Goal: Complete application form: Complete application form

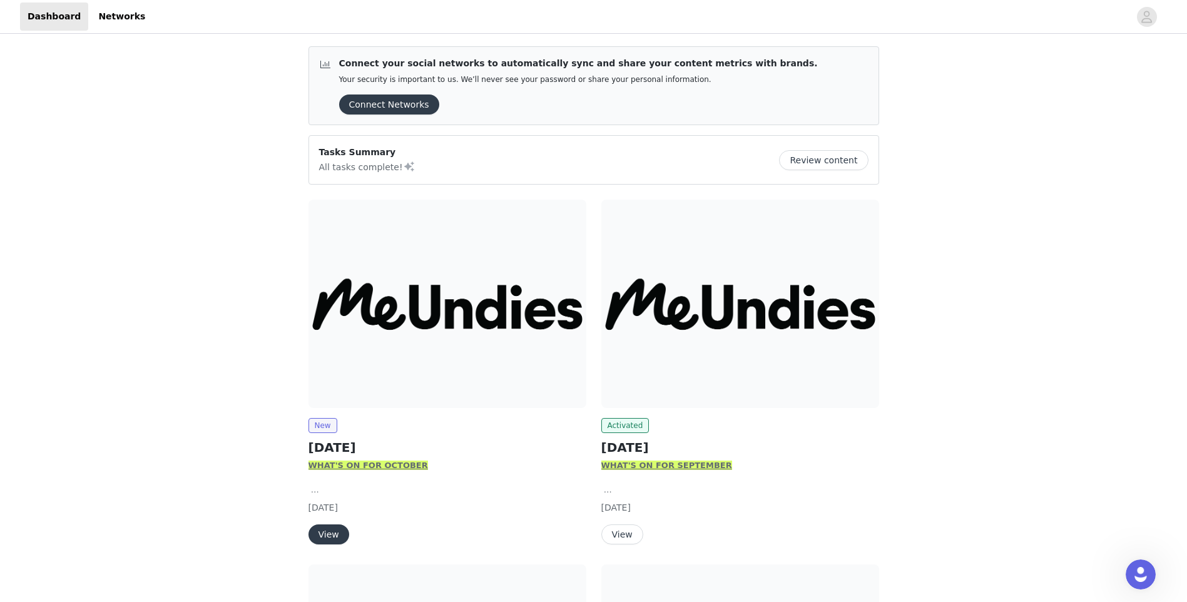
click at [318, 532] on button "View" at bounding box center [329, 535] width 41 height 20
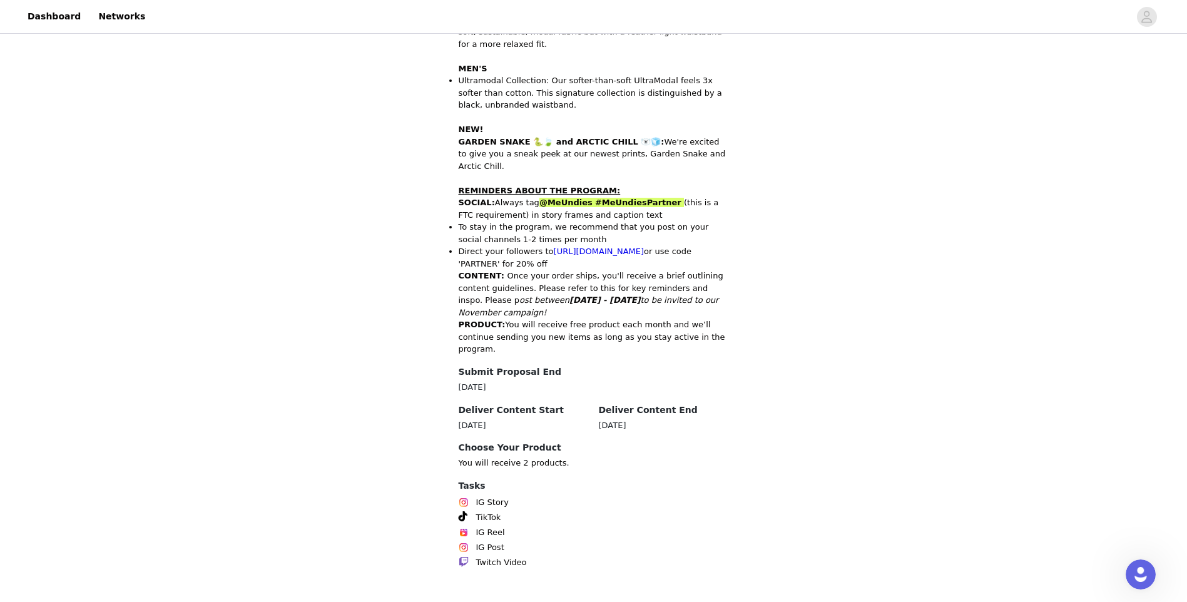
scroll to position [473, 0]
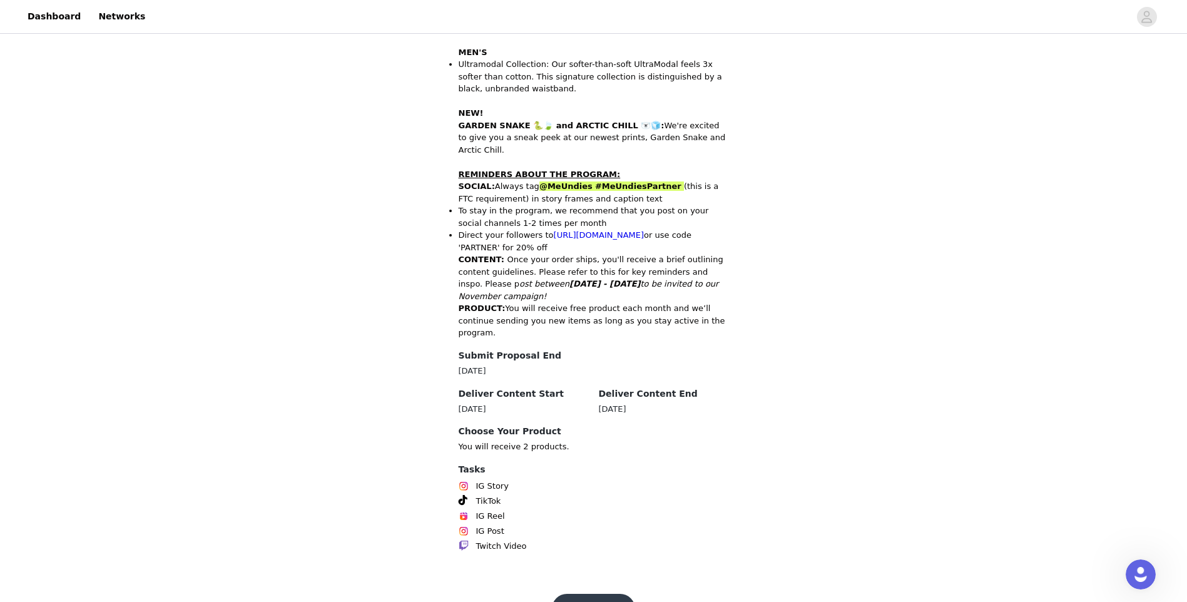
click at [612, 594] on button "Get Started" at bounding box center [593, 609] width 83 height 30
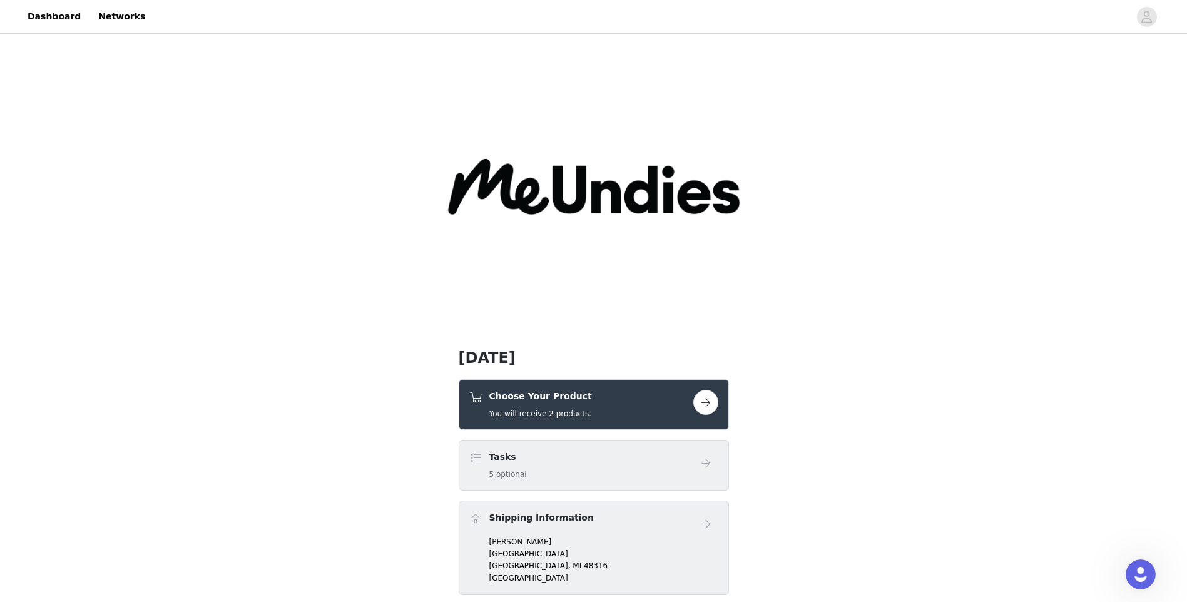
click at [709, 402] on button "button" at bounding box center [706, 402] width 25 height 25
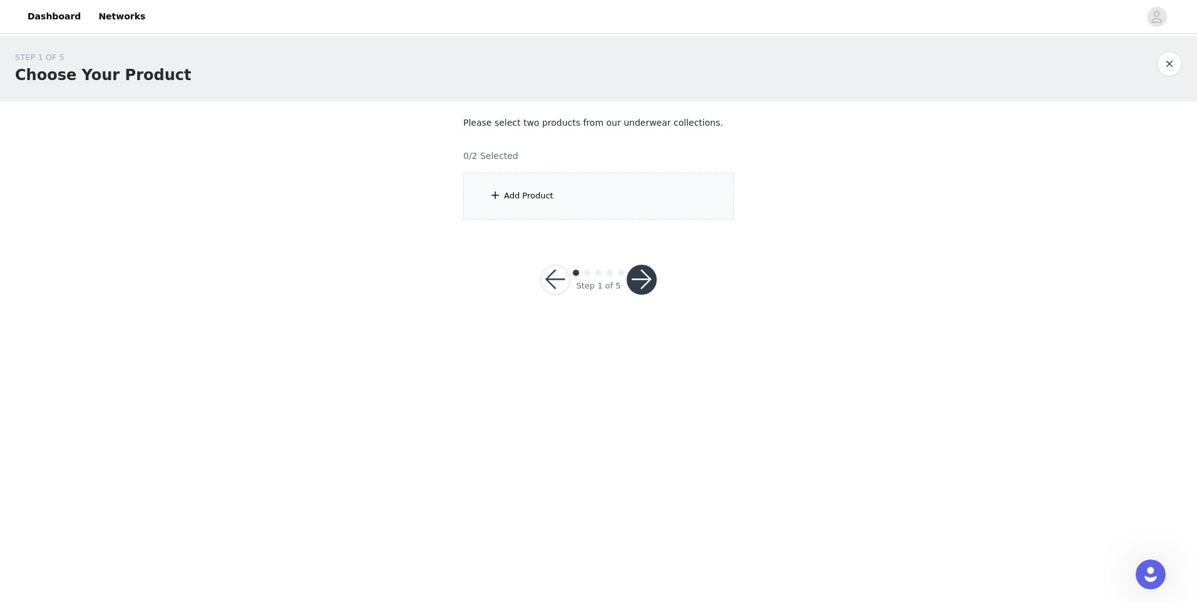
click at [550, 202] on div "Add Product" at bounding box center [598, 196] width 270 height 47
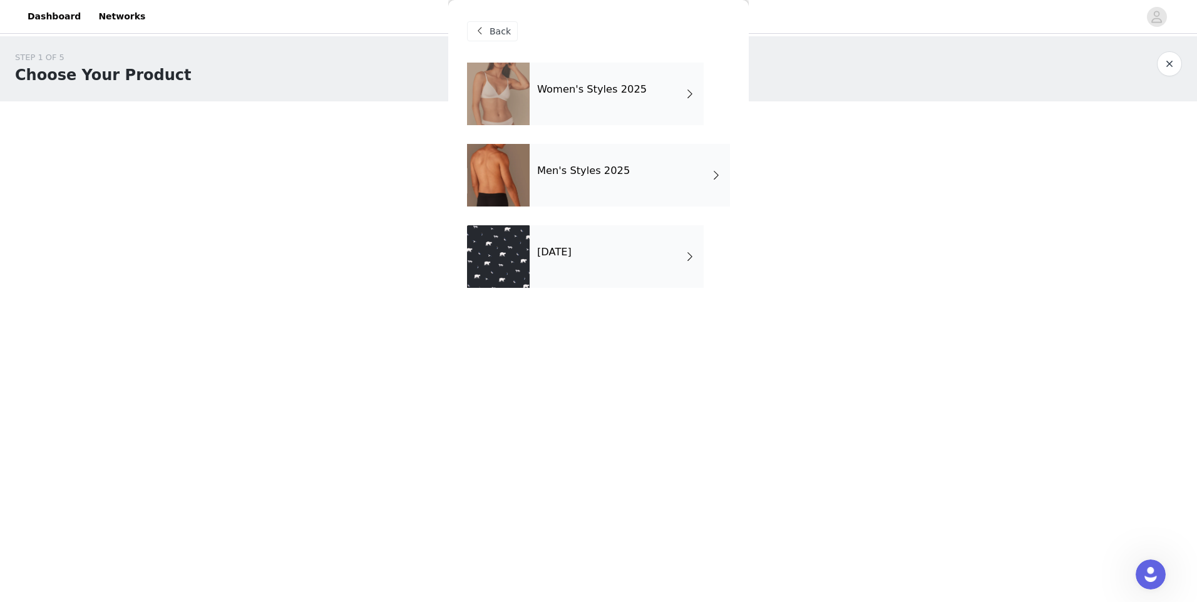
click at [679, 255] on div "[DATE]" at bounding box center [617, 256] width 174 height 63
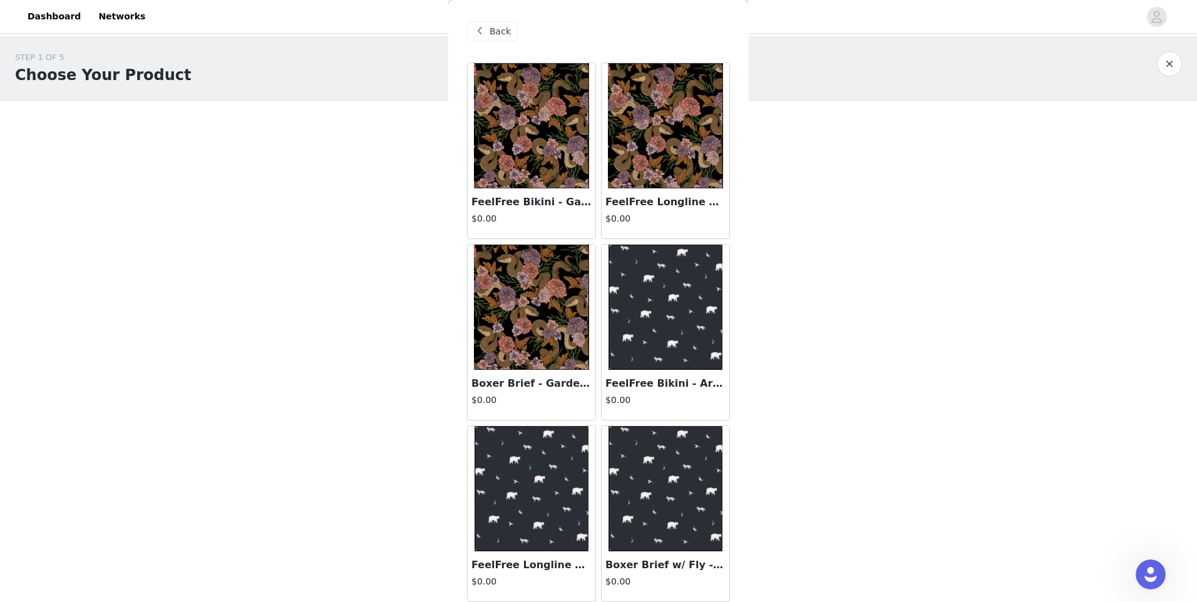
scroll to position [3, 0]
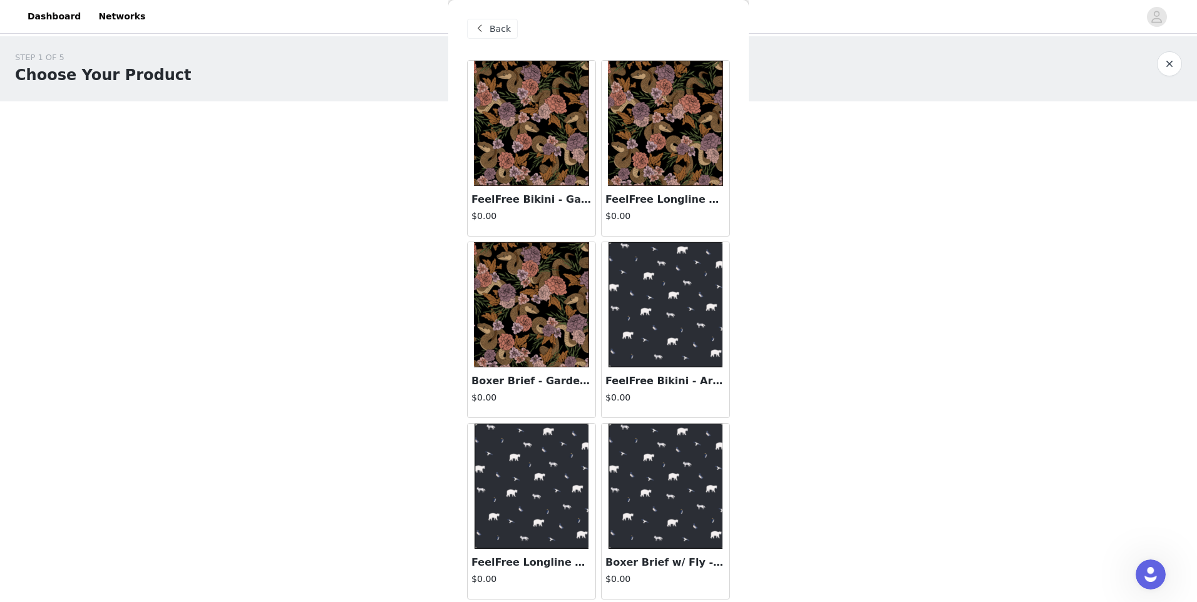
click at [670, 160] on img at bounding box center [665, 123] width 115 height 125
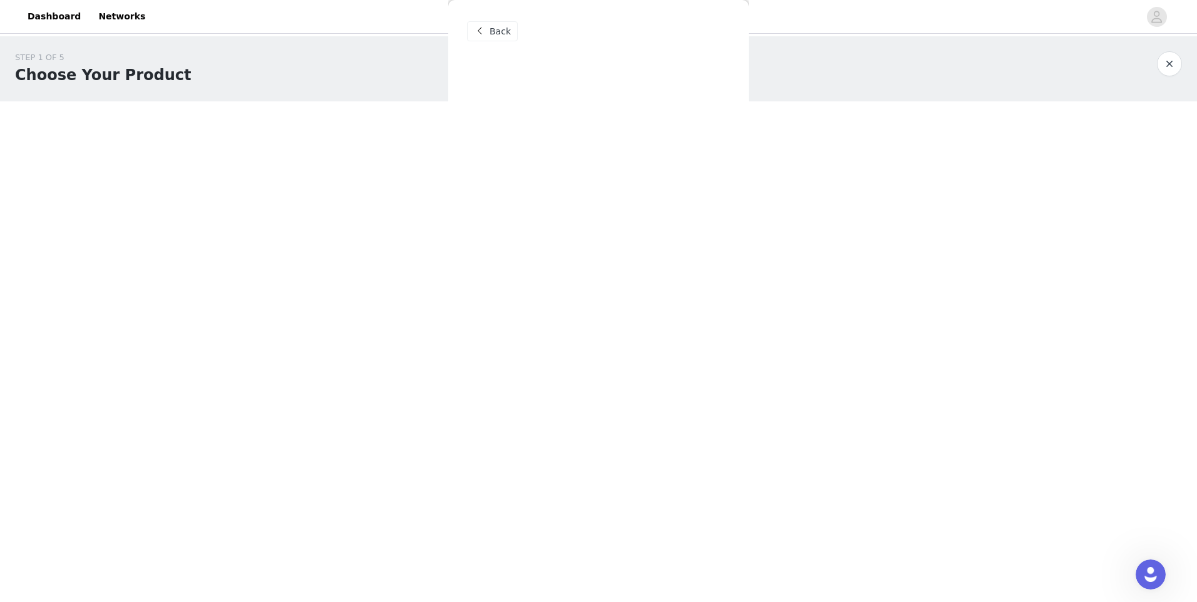
scroll to position [0, 0]
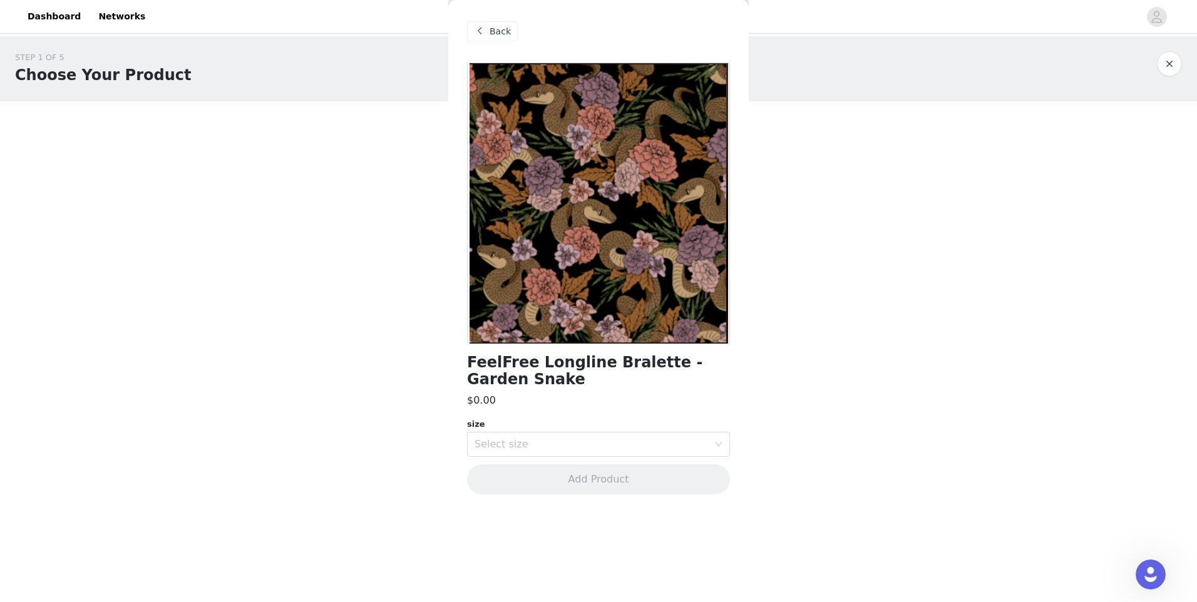
click at [488, 33] on div "Back" at bounding box center [492, 31] width 51 height 20
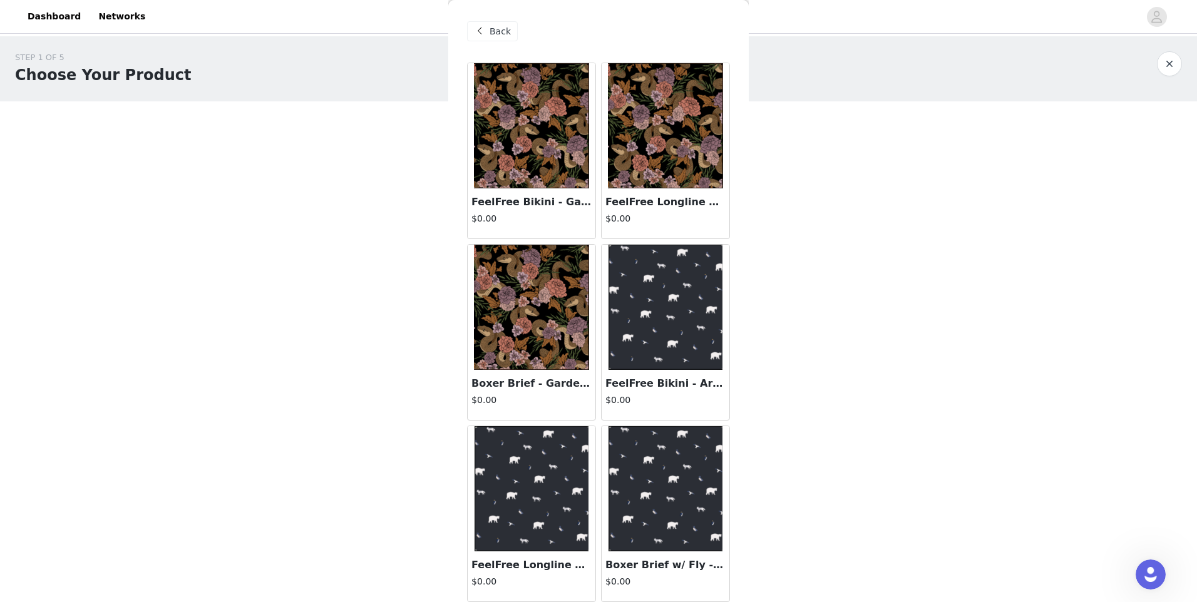
click at [505, 25] on span "Back" at bounding box center [499, 31] width 21 height 13
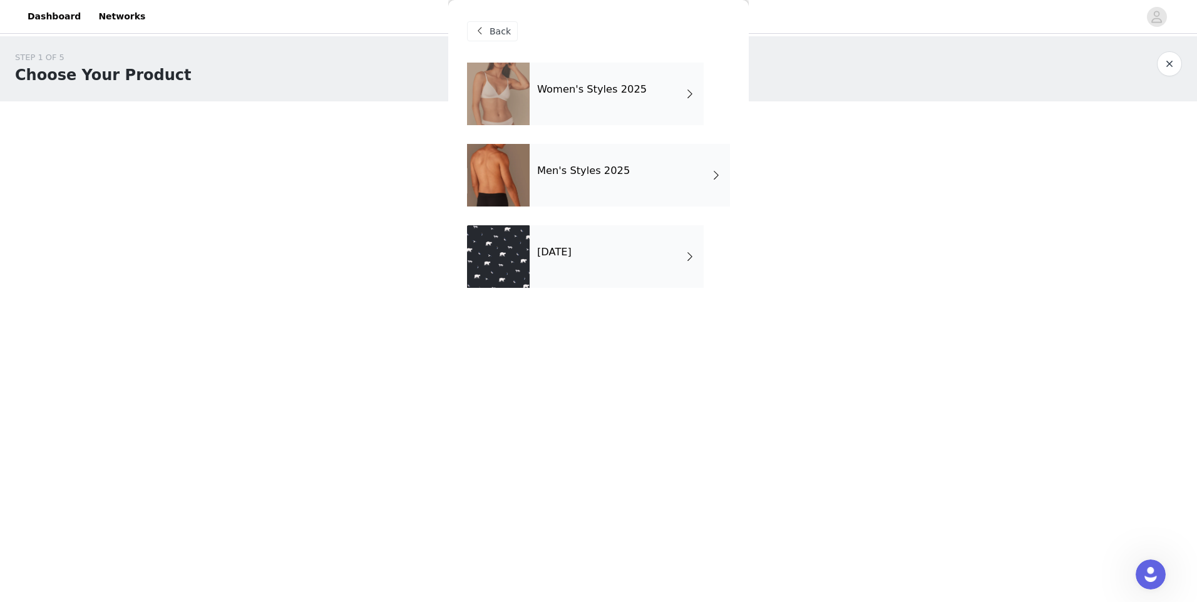
click at [512, 93] on div at bounding box center [498, 94] width 63 height 63
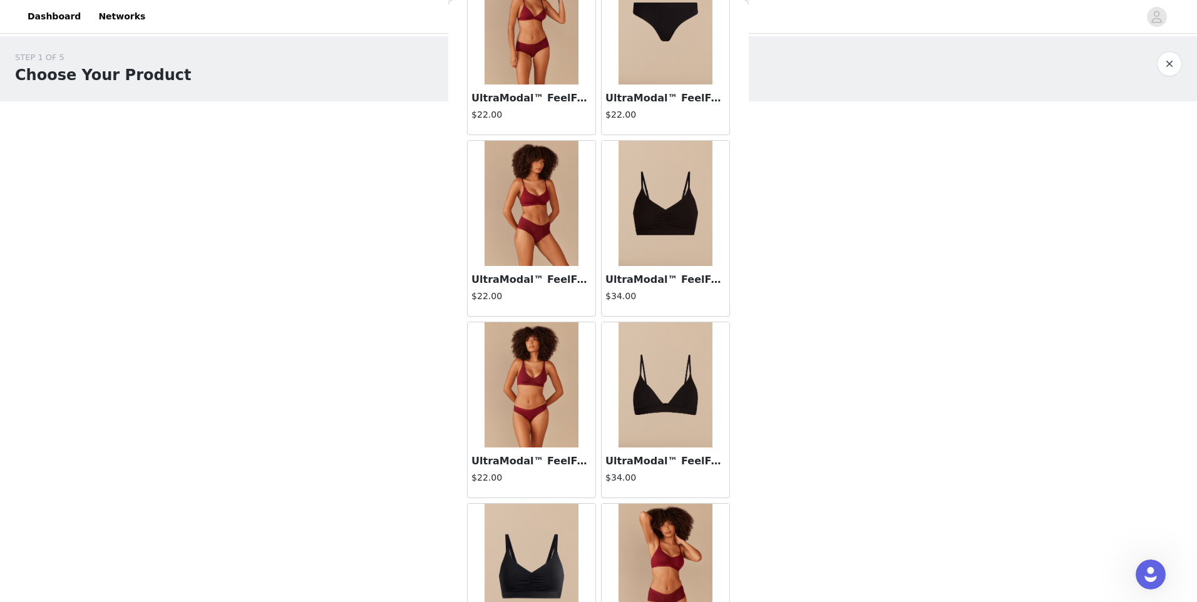
scroll to position [814, 0]
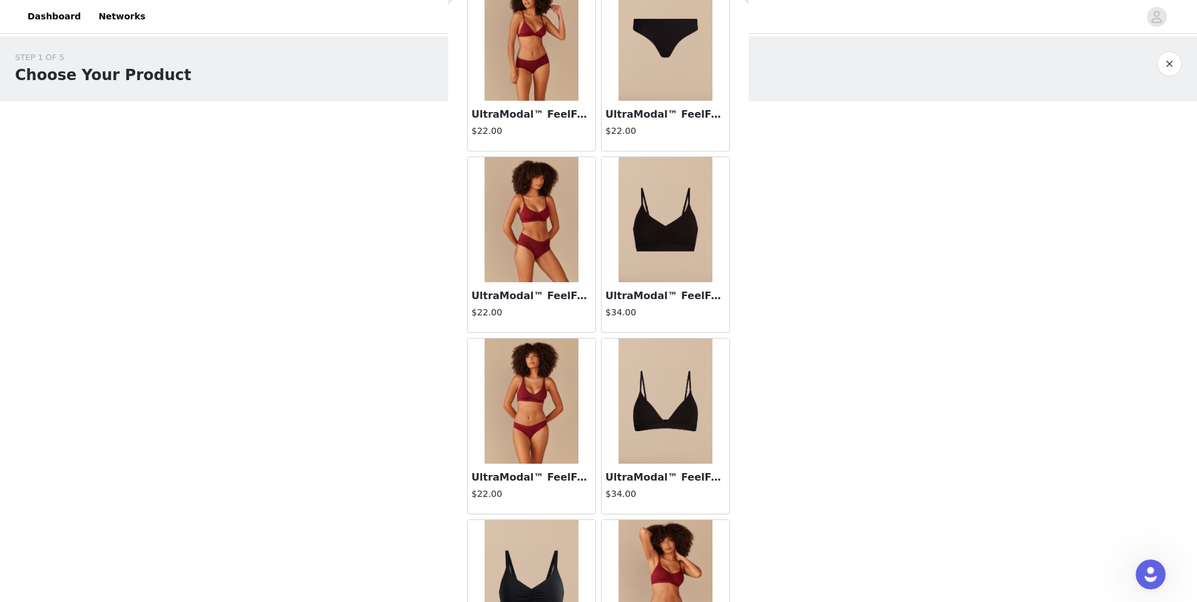
click at [674, 231] on img at bounding box center [665, 219] width 94 height 125
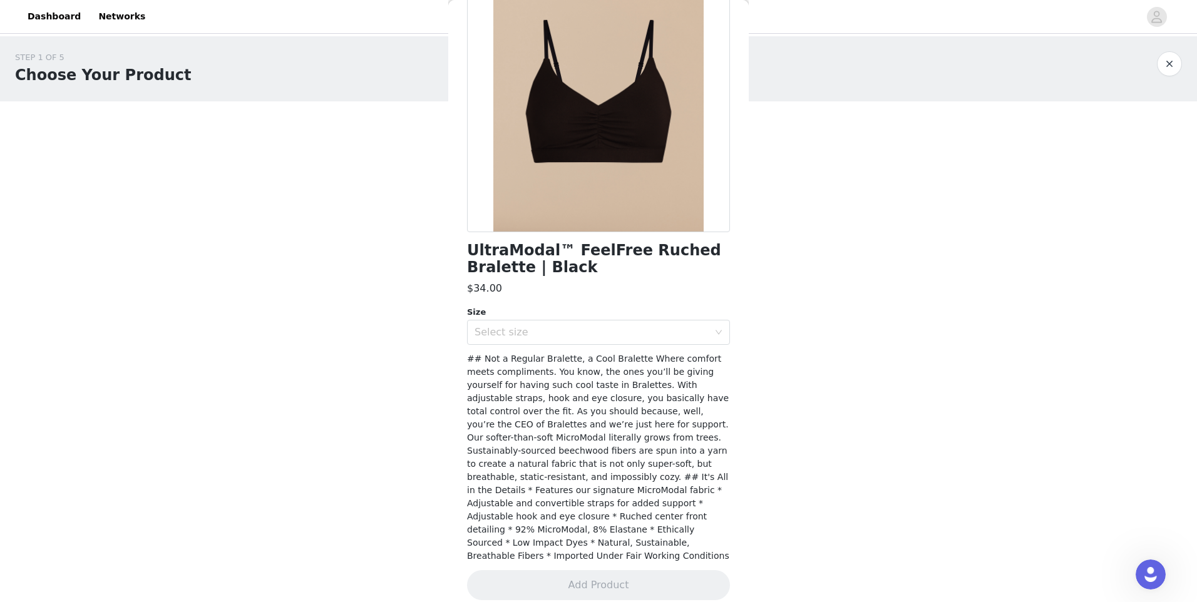
scroll to position [0, 0]
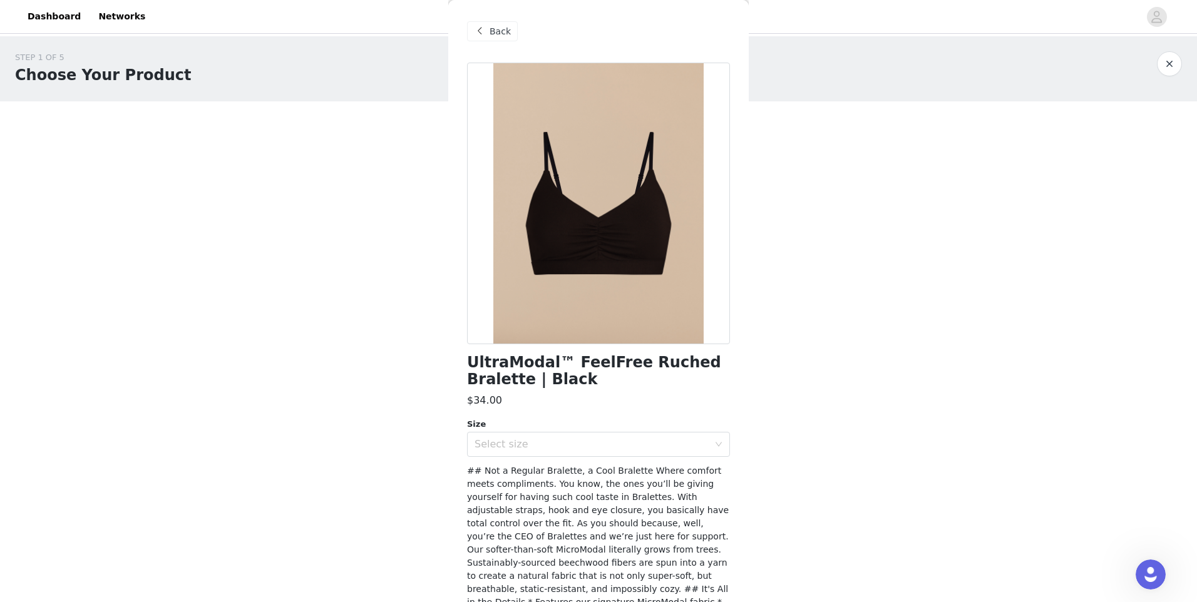
click at [571, 228] on div at bounding box center [598, 204] width 263 height 282
click at [504, 27] on span "Back" at bounding box center [499, 31] width 21 height 13
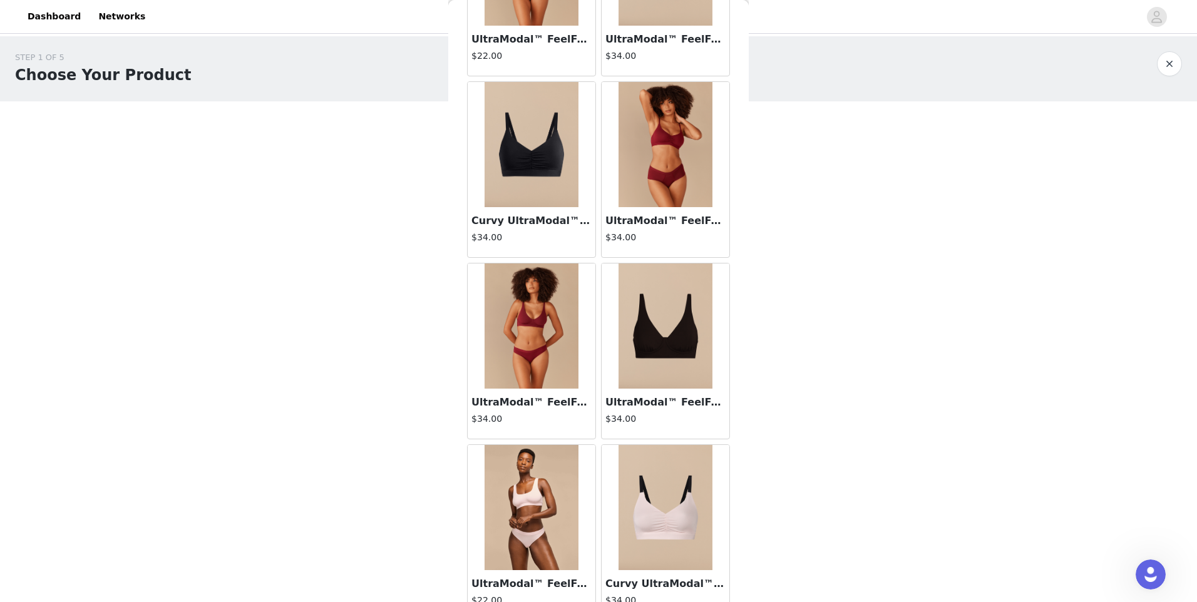
scroll to position [1313, 0]
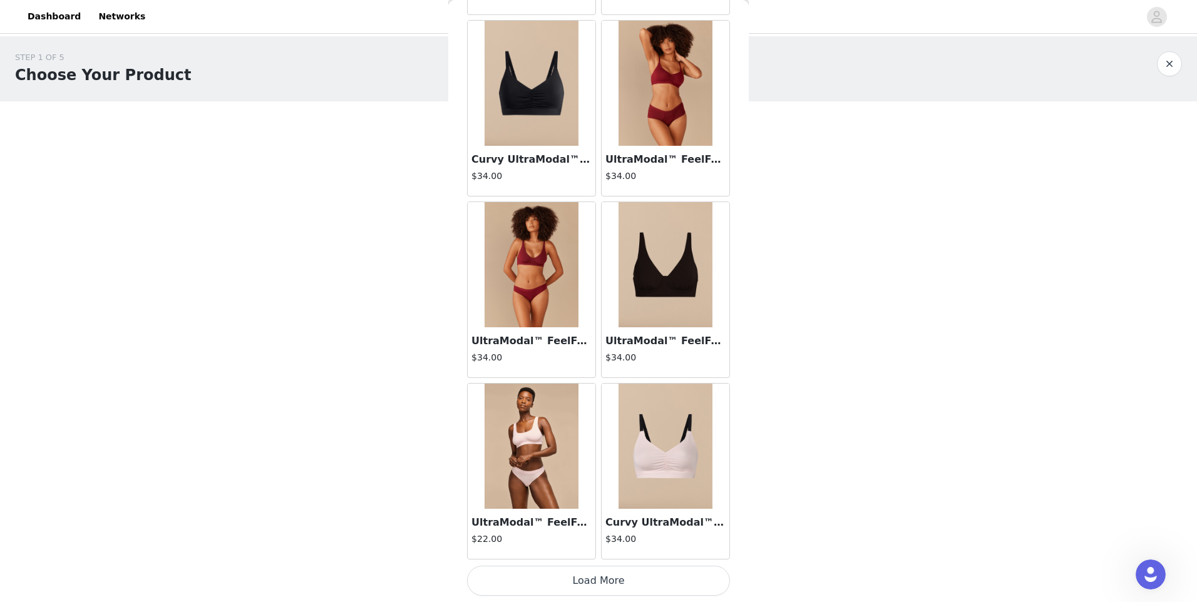
click at [613, 586] on button "Load More" at bounding box center [598, 581] width 263 height 30
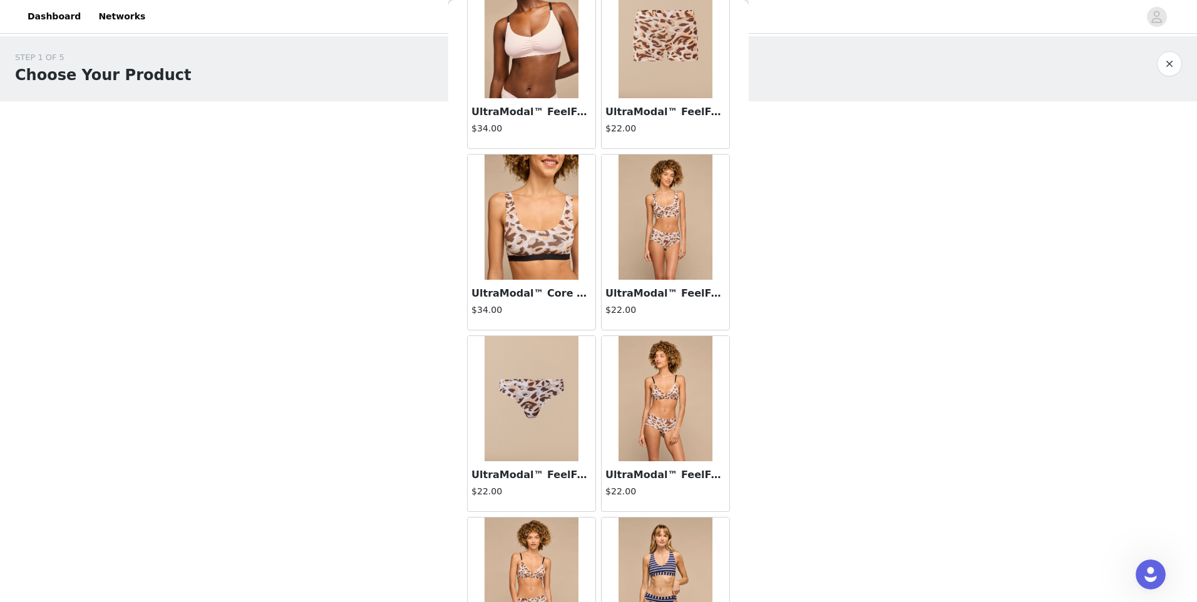
scroll to position [2064, 0]
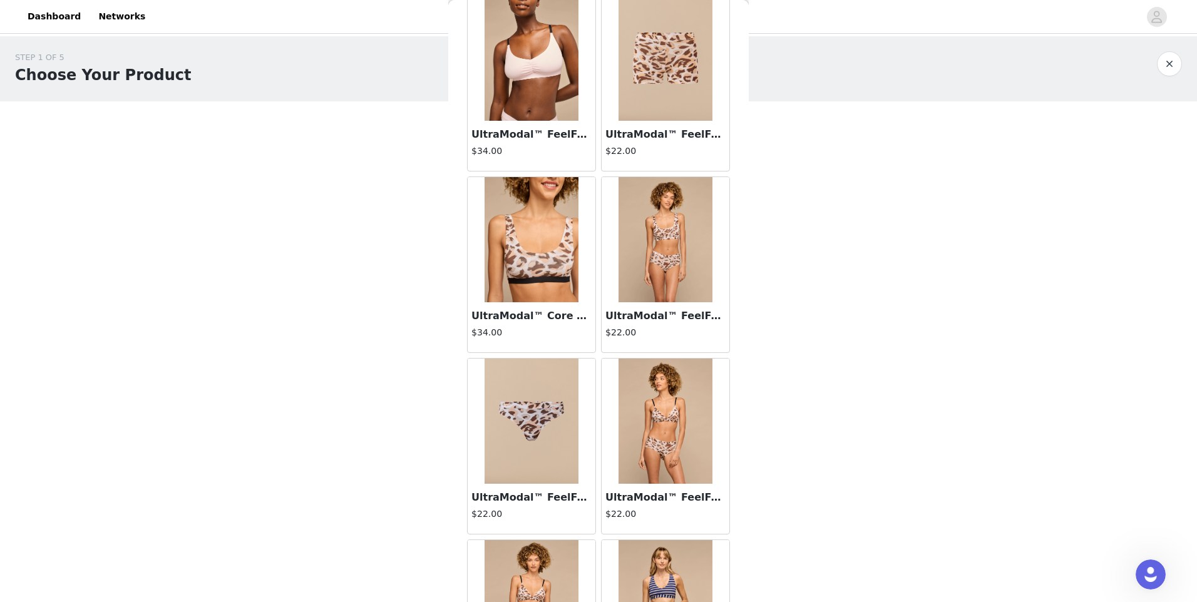
click at [655, 393] on img at bounding box center [665, 421] width 94 height 125
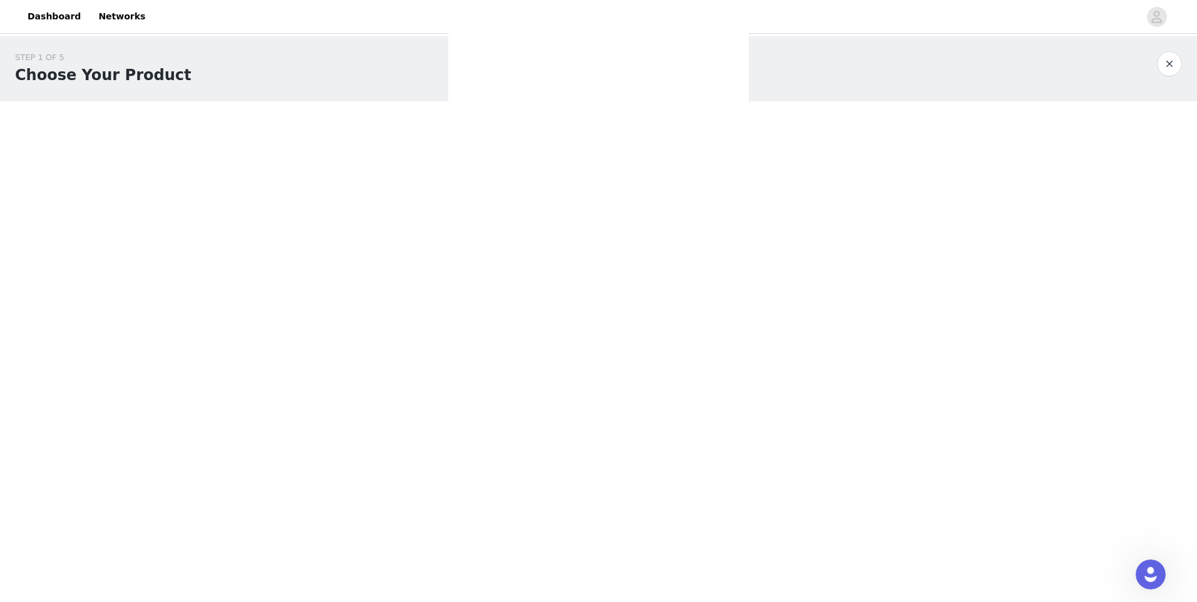
scroll to position [0, 0]
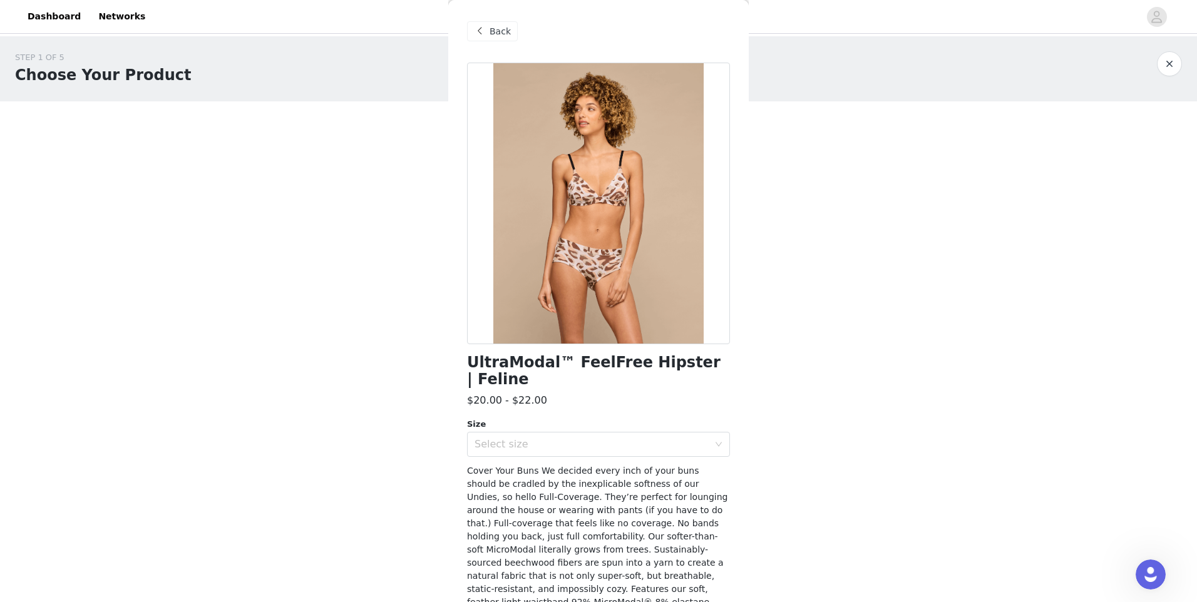
click at [496, 27] on span "Back" at bounding box center [499, 31] width 21 height 13
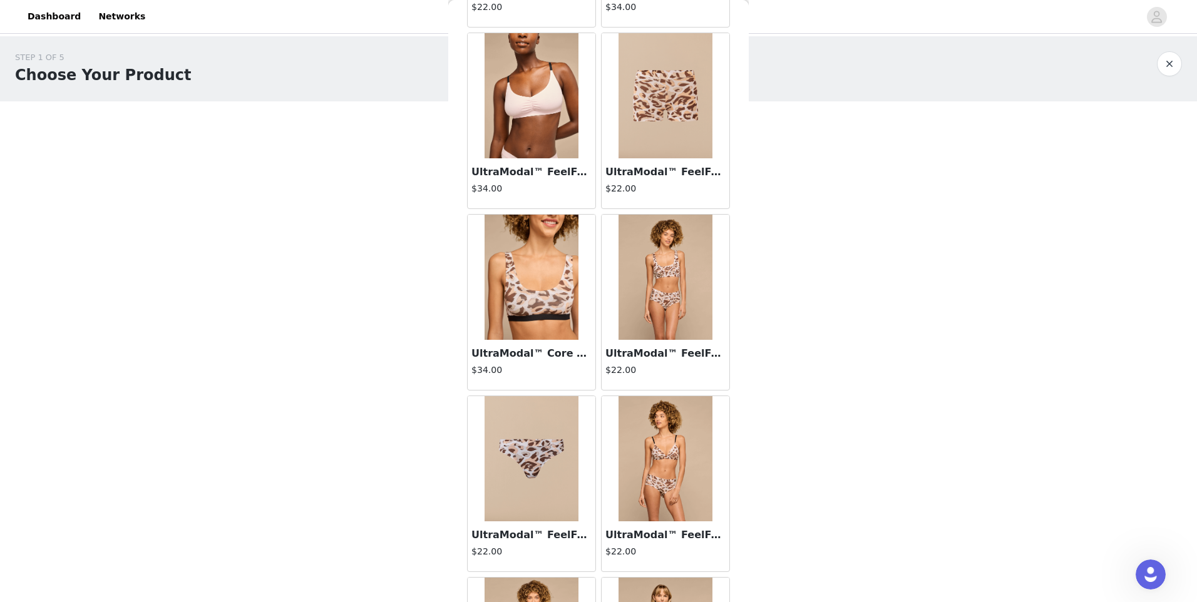
scroll to position [2003, 0]
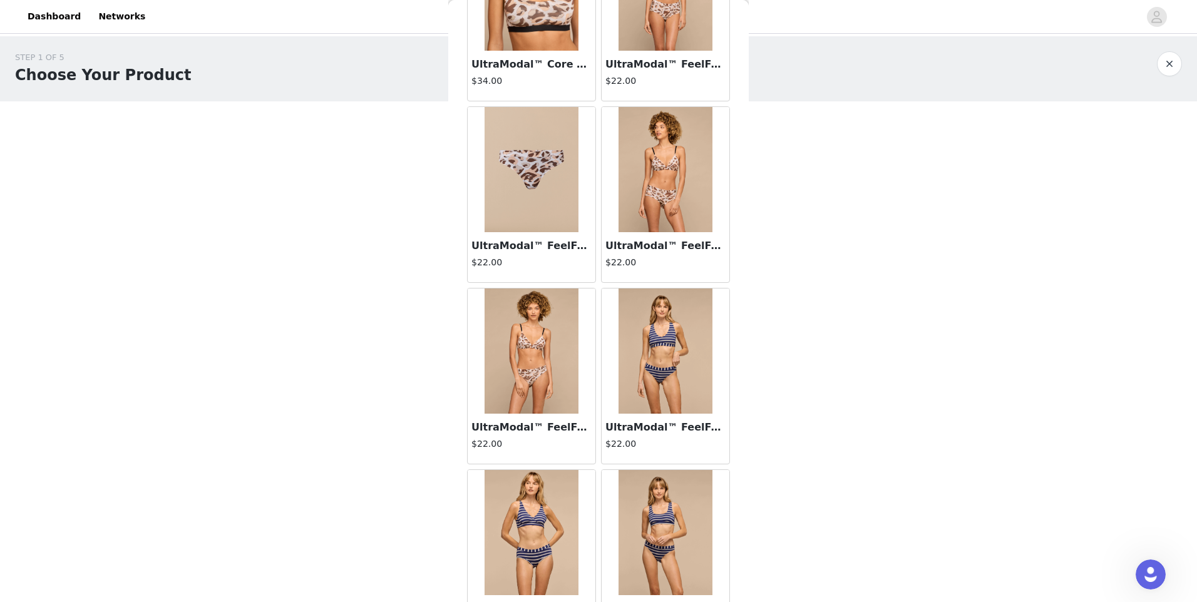
click at [575, 441] on h4 "$22.00" at bounding box center [531, 444] width 120 height 13
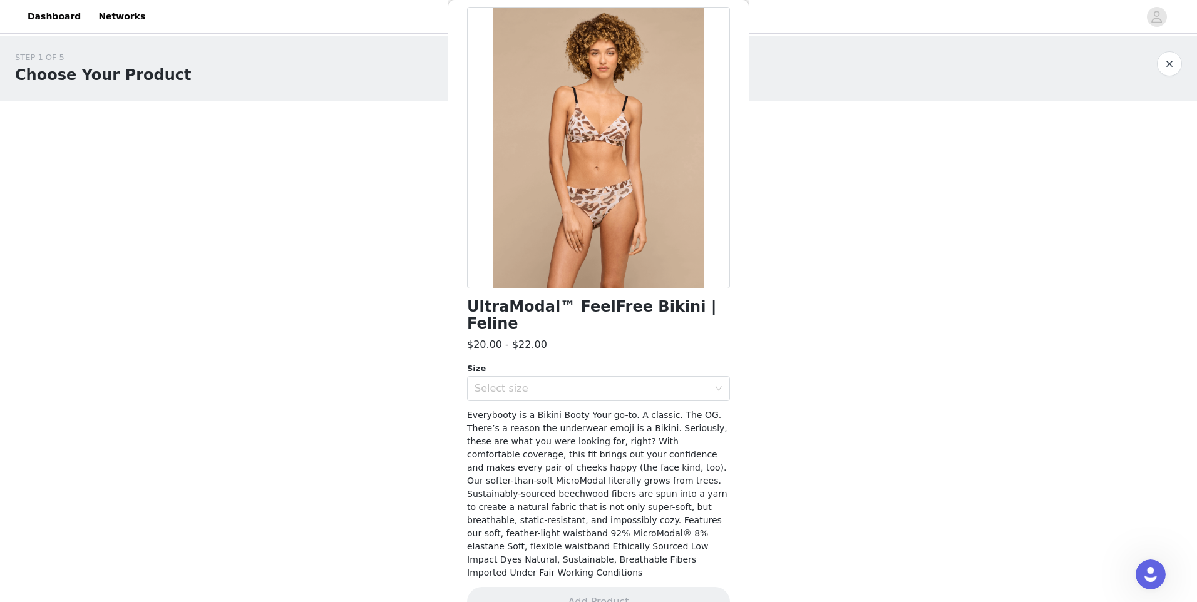
scroll to position [0, 0]
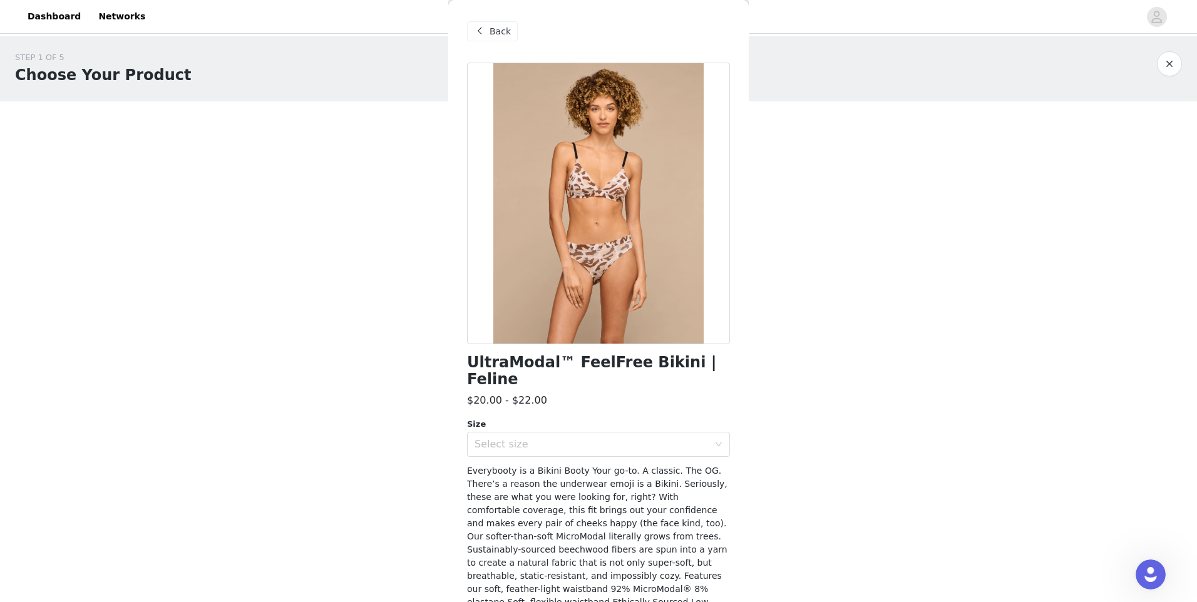
click at [500, 33] on span "Back" at bounding box center [499, 31] width 21 height 13
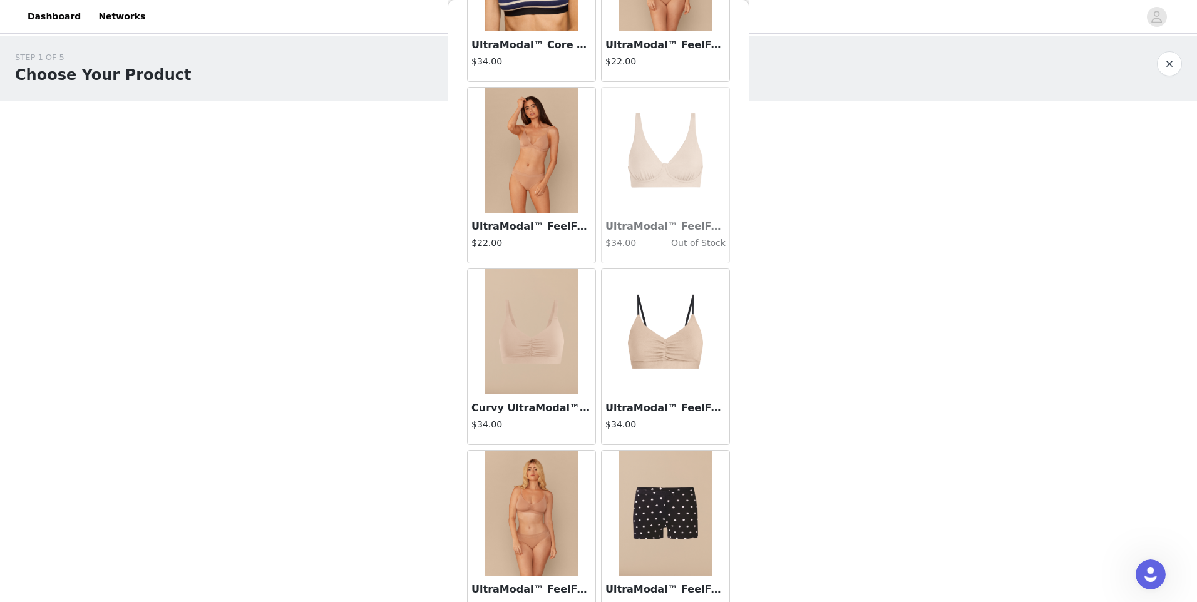
scroll to position [3129, 0]
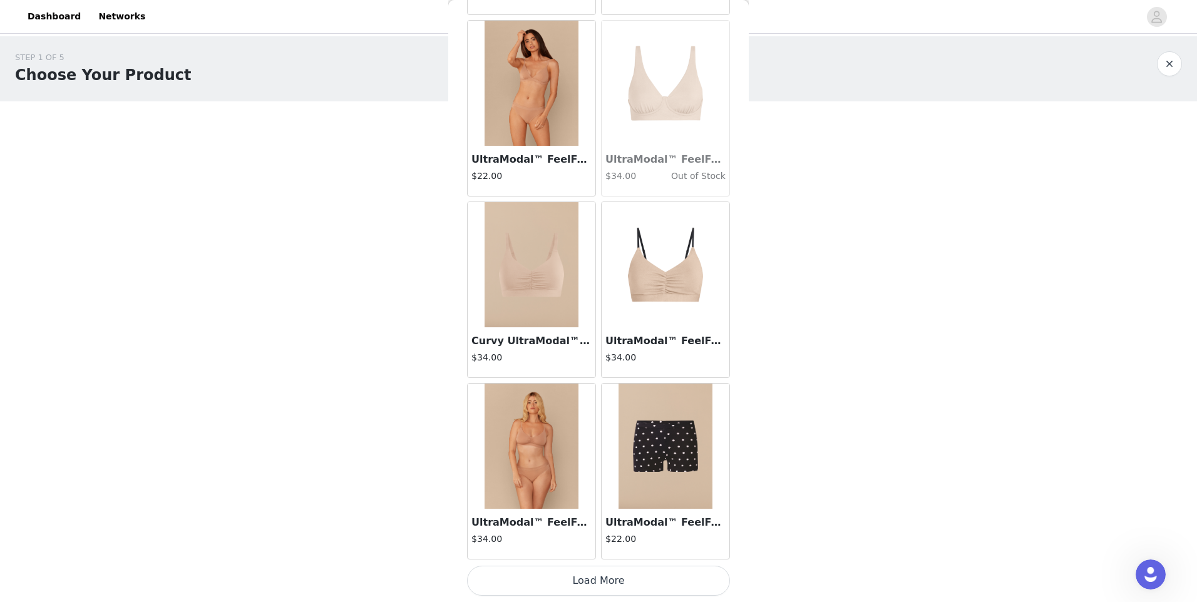
click at [641, 583] on button "Load More" at bounding box center [598, 581] width 263 height 30
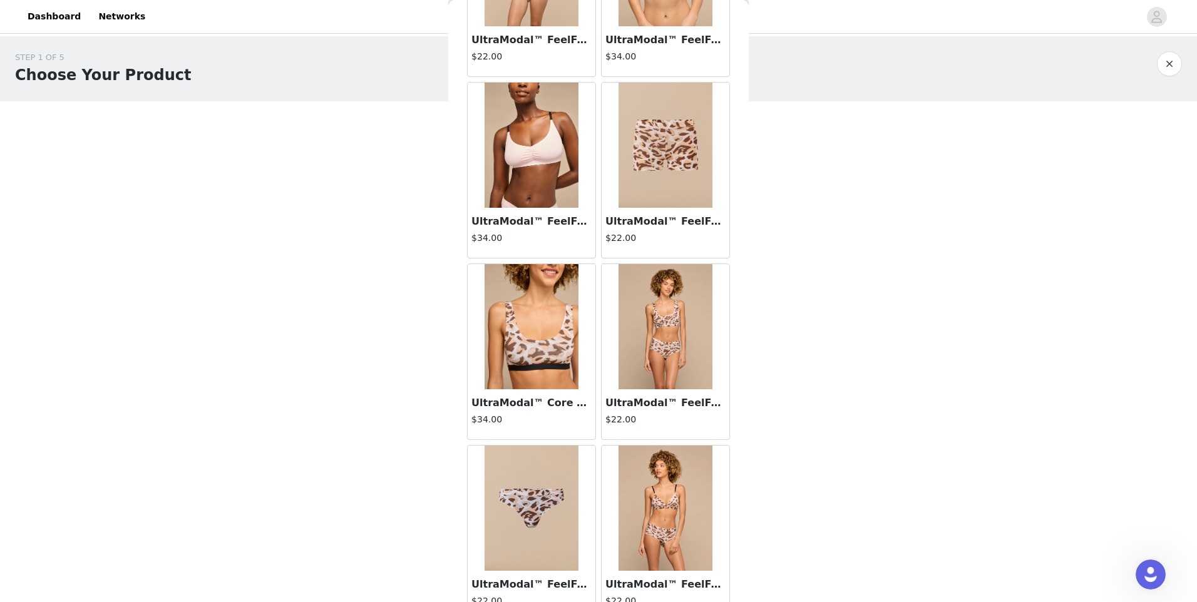
scroll to position [1955, 0]
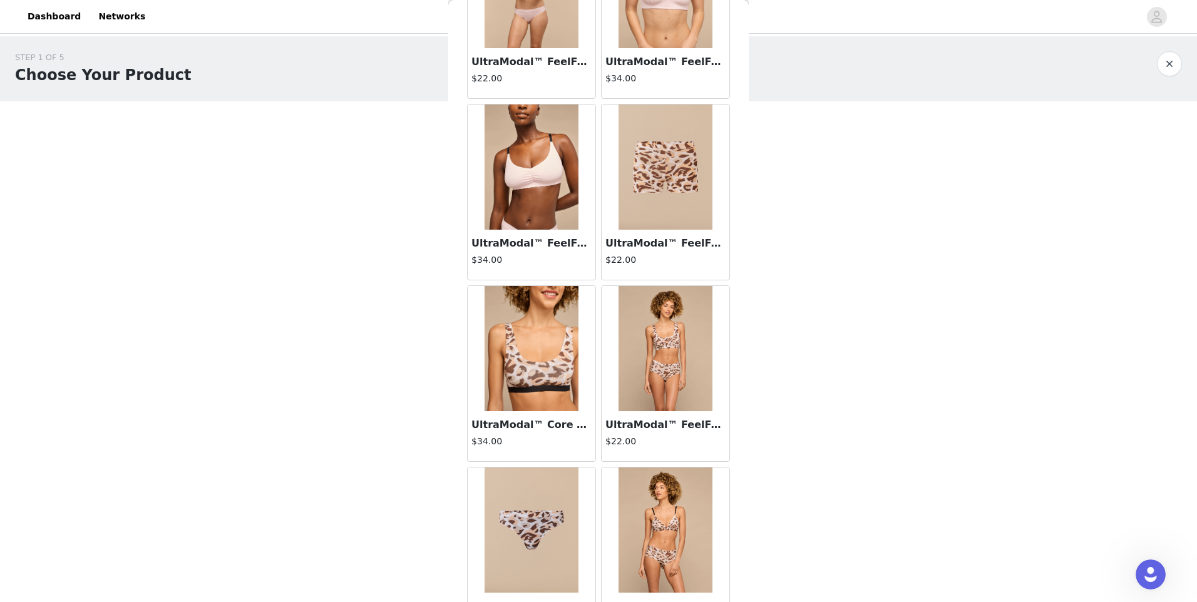
click at [648, 384] on img at bounding box center [665, 348] width 94 height 125
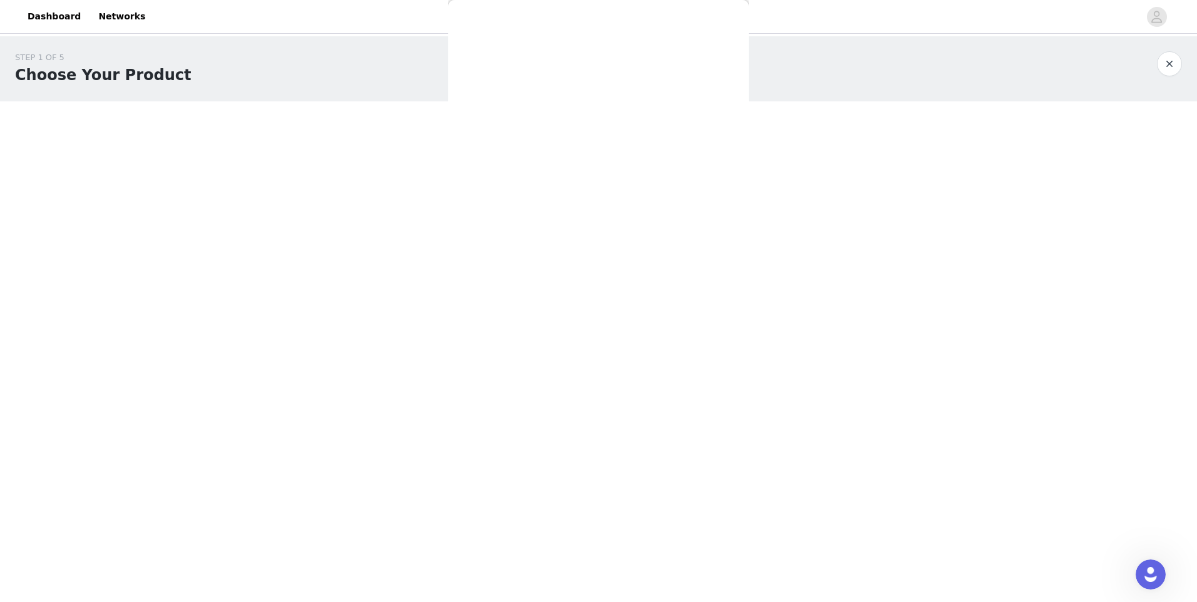
scroll to position [0, 0]
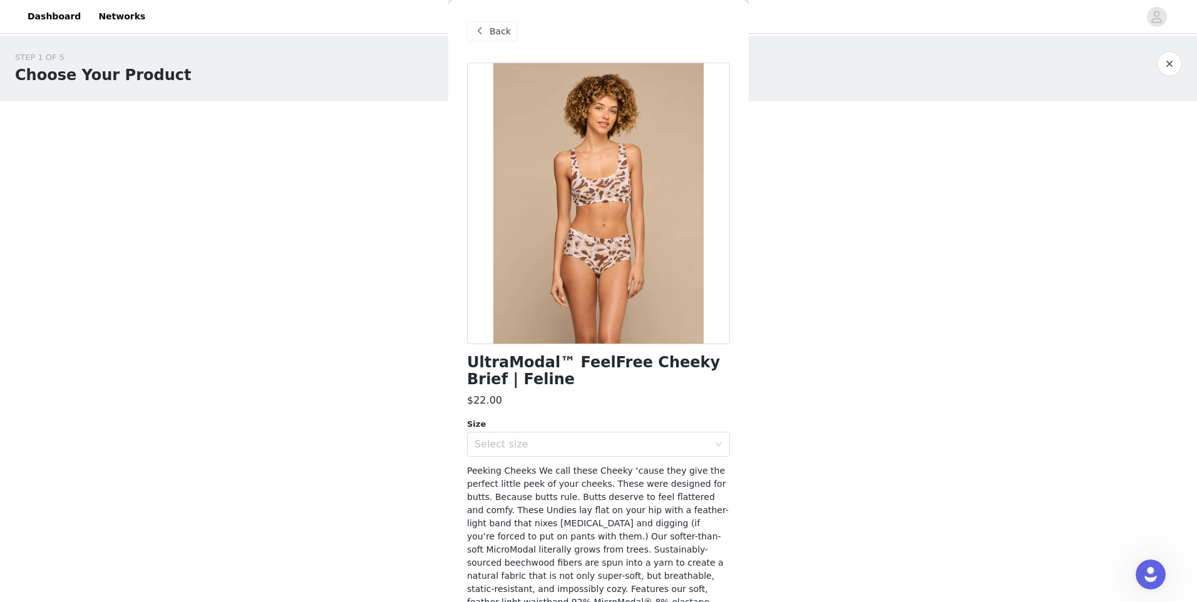
click at [505, 29] on span "Back" at bounding box center [499, 31] width 21 height 13
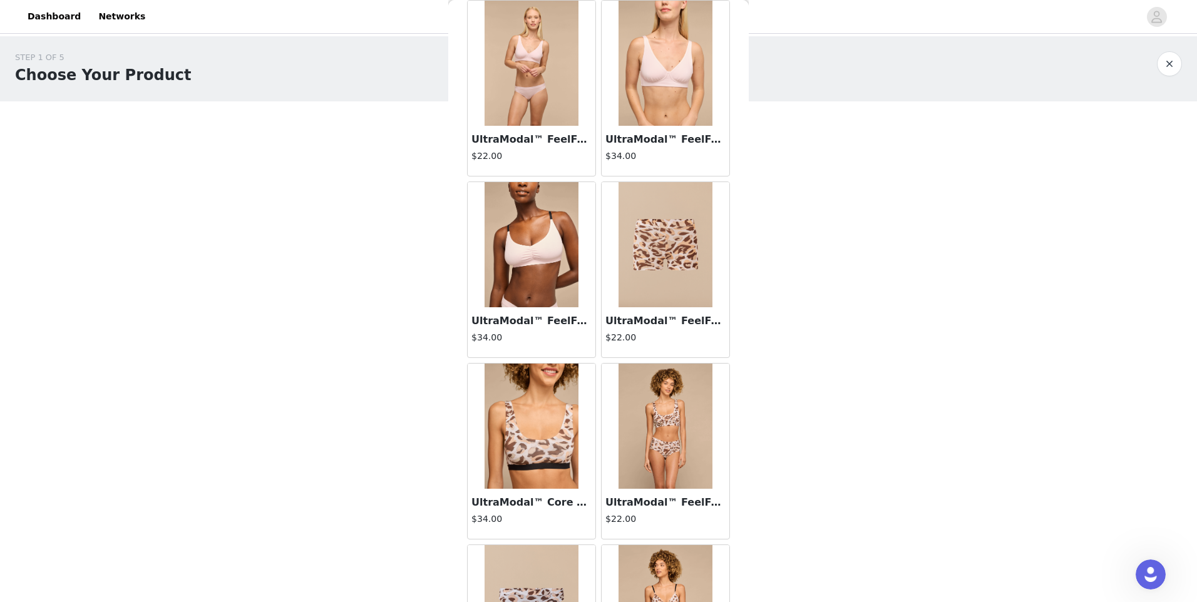
click at [555, 418] on img at bounding box center [531, 426] width 94 height 125
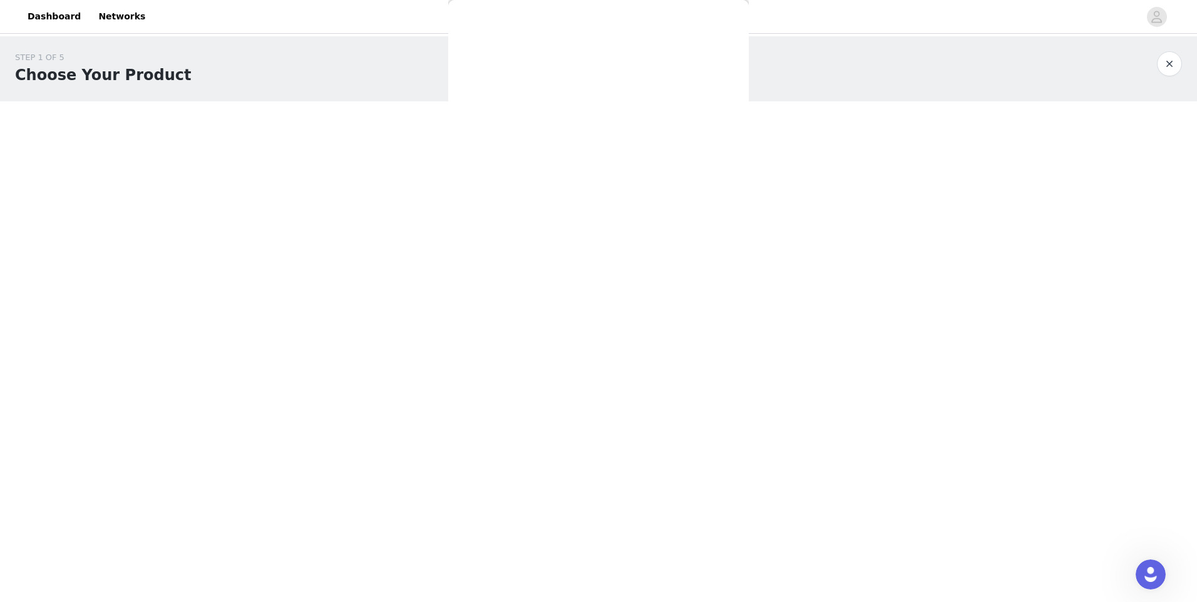
scroll to position [125, 0]
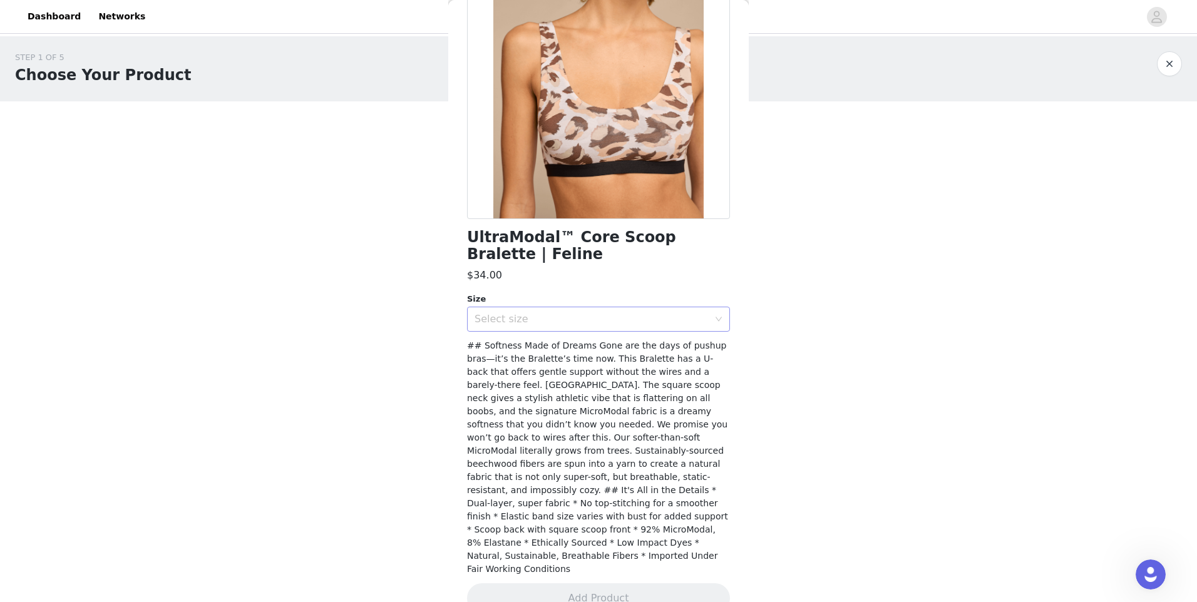
click at [702, 317] on div "Select size" at bounding box center [594, 319] width 240 height 24
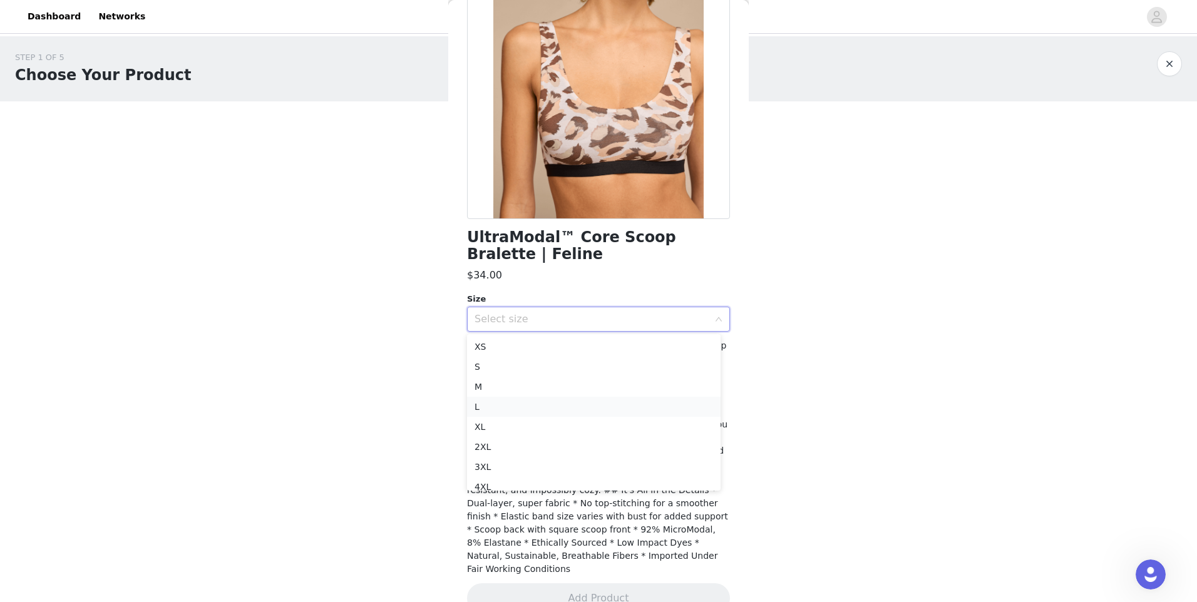
click at [536, 404] on li "L" at bounding box center [594, 407] width 254 height 20
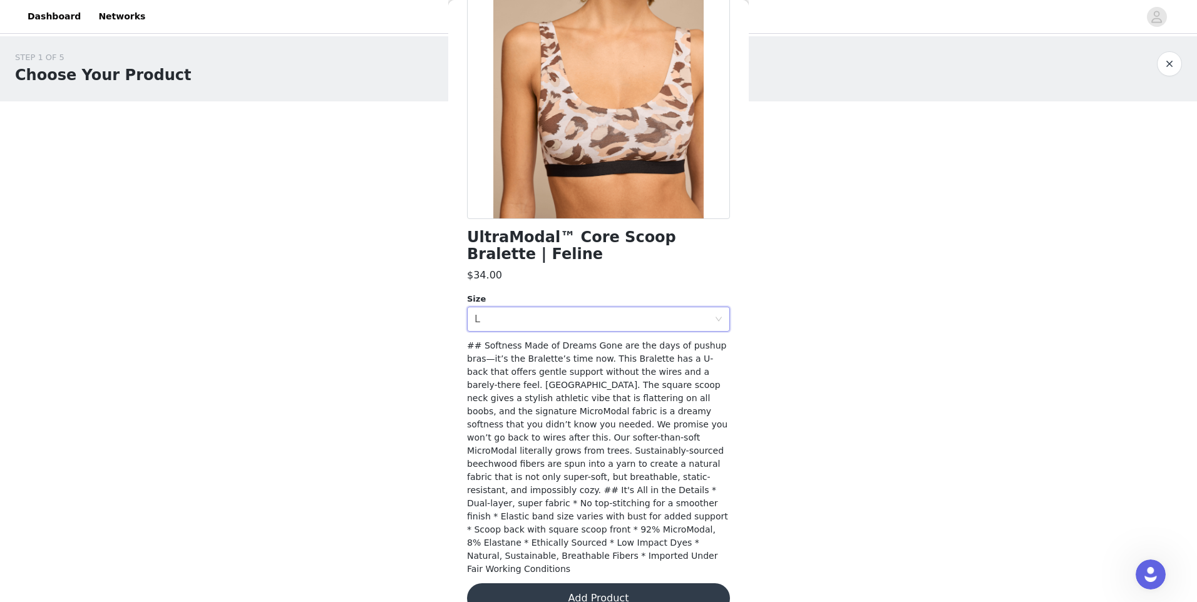
click at [627, 583] on button "Add Product" at bounding box center [598, 598] width 263 height 30
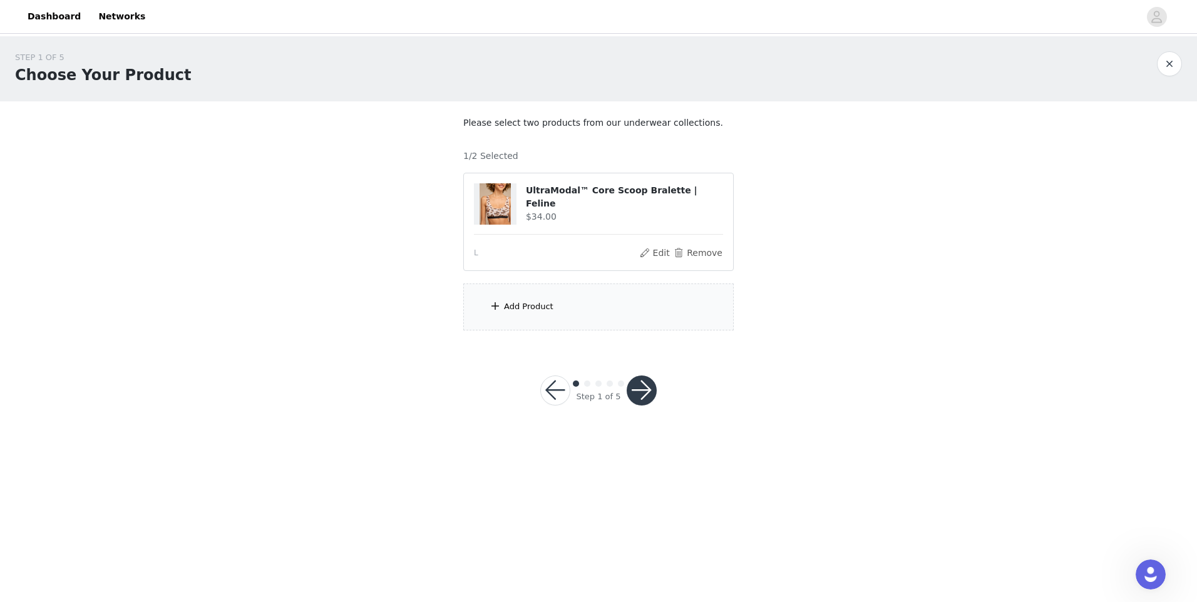
click at [546, 308] on div "Add Product" at bounding box center [528, 306] width 49 height 13
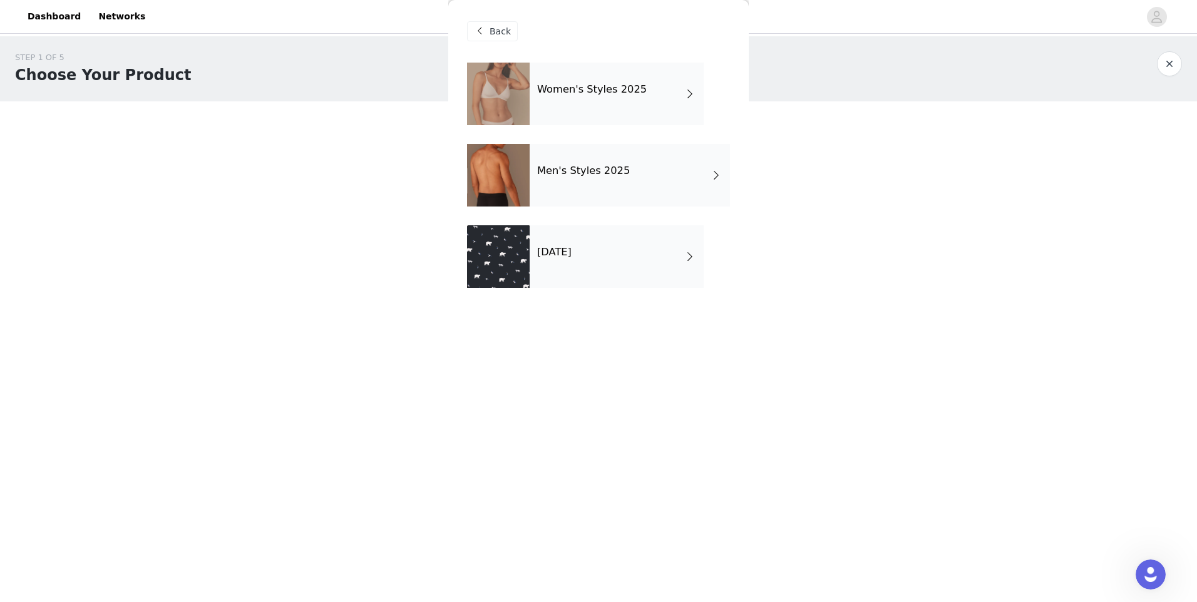
click at [653, 103] on div "Women's Styles 2025" at bounding box center [617, 94] width 174 height 63
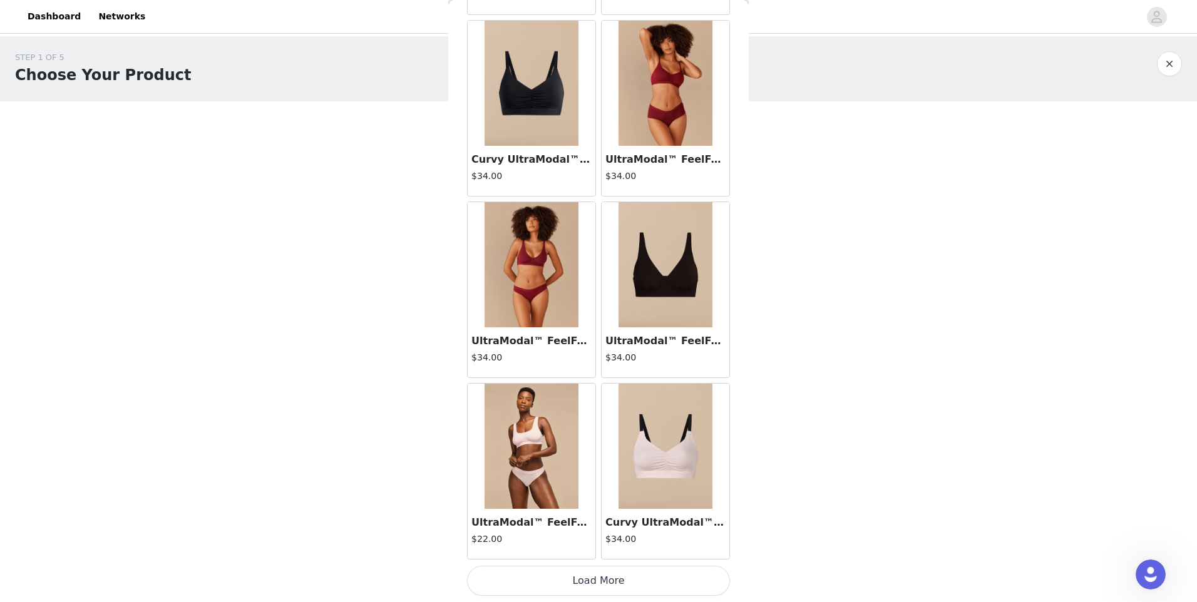
click at [580, 584] on button "Load More" at bounding box center [598, 581] width 263 height 30
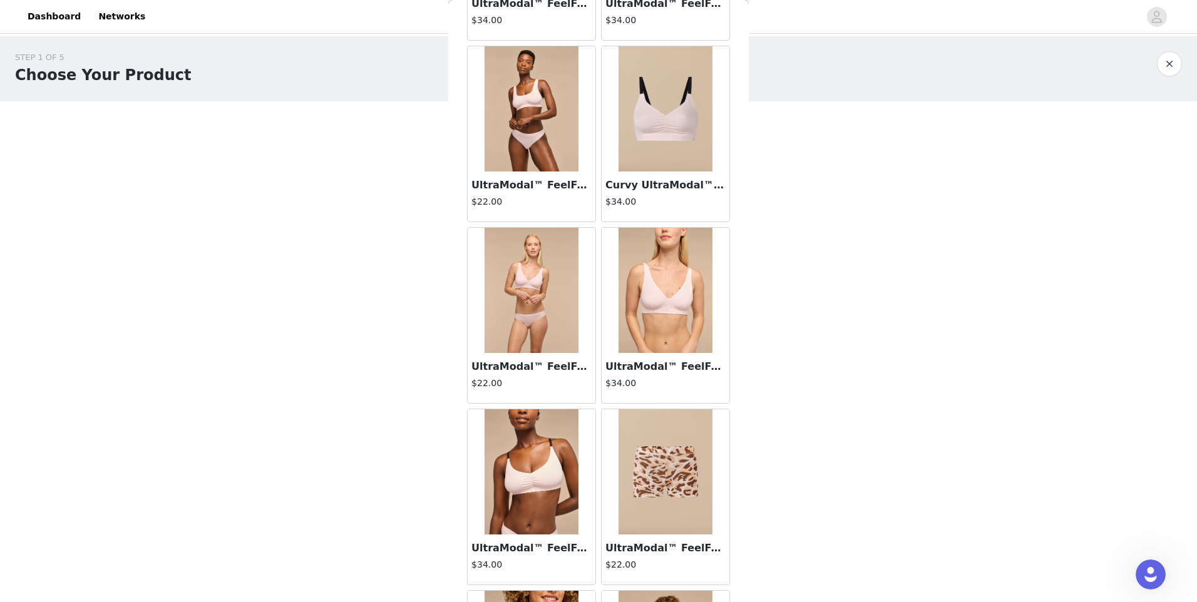
scroll to position [1814, 0]
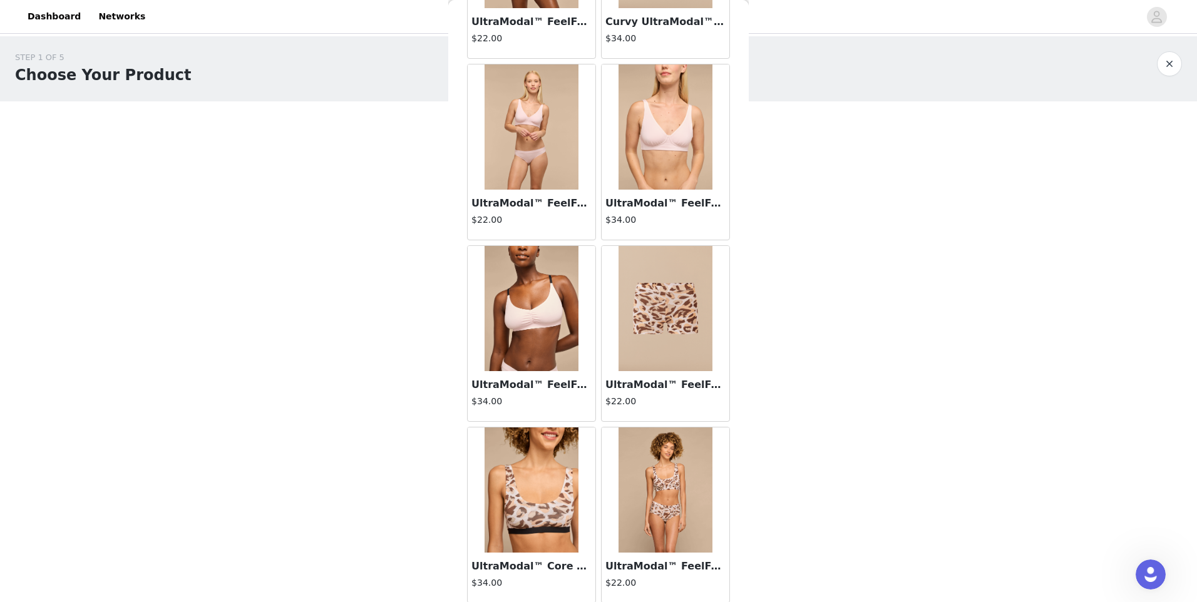
click at [658, 319] on img at bounding box center [665, 308] width 94 height 125
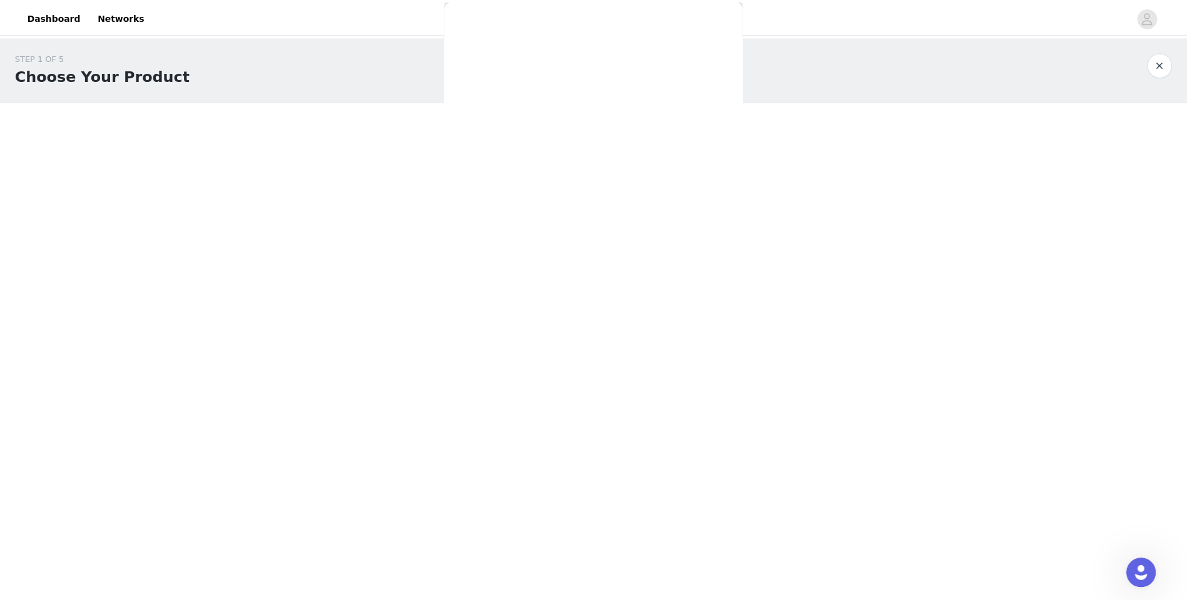
scroll to position [112, 0]
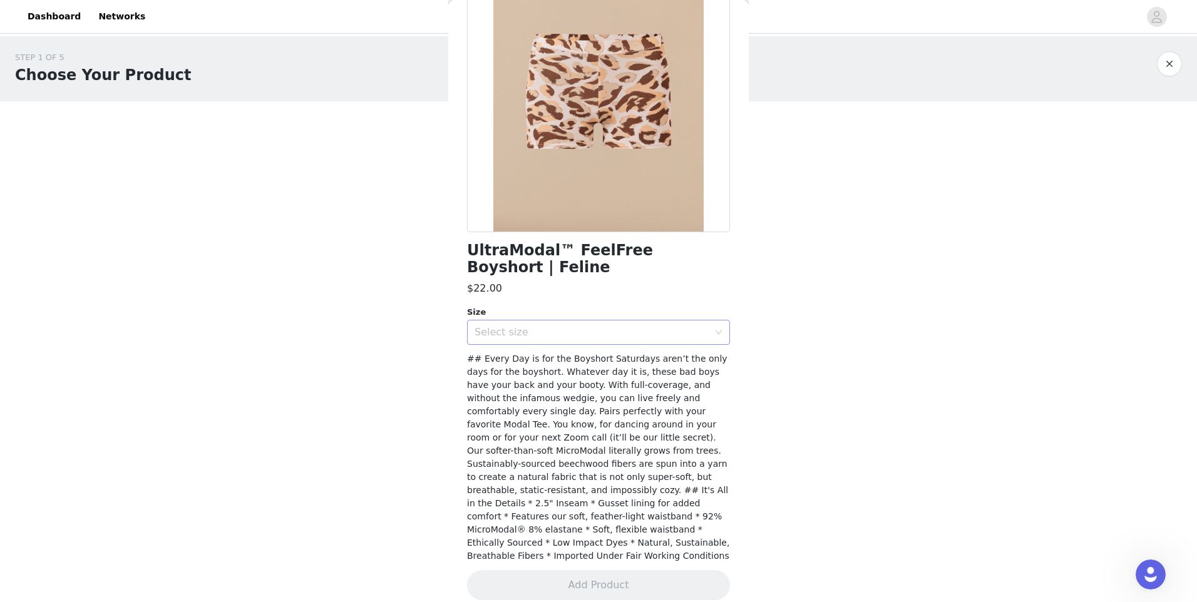
click at [650, 326] on div "Select size" at bounding box center [591, 332] width 234 height 13
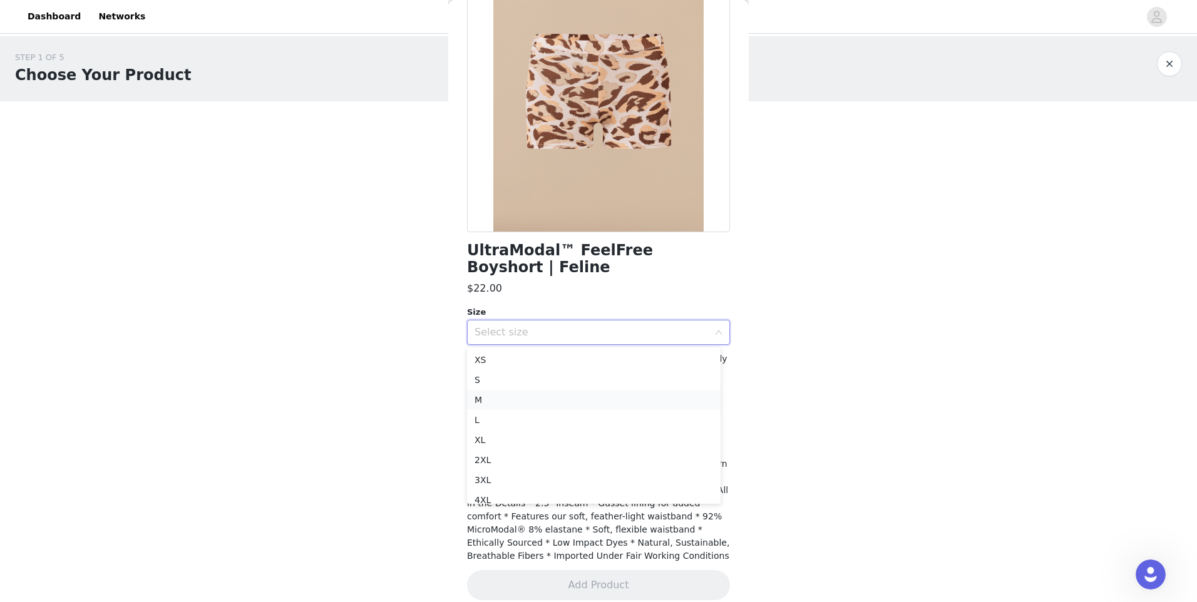
click at [587, 398] on li "M" at bounding box center [594, 400] width 254 height 20
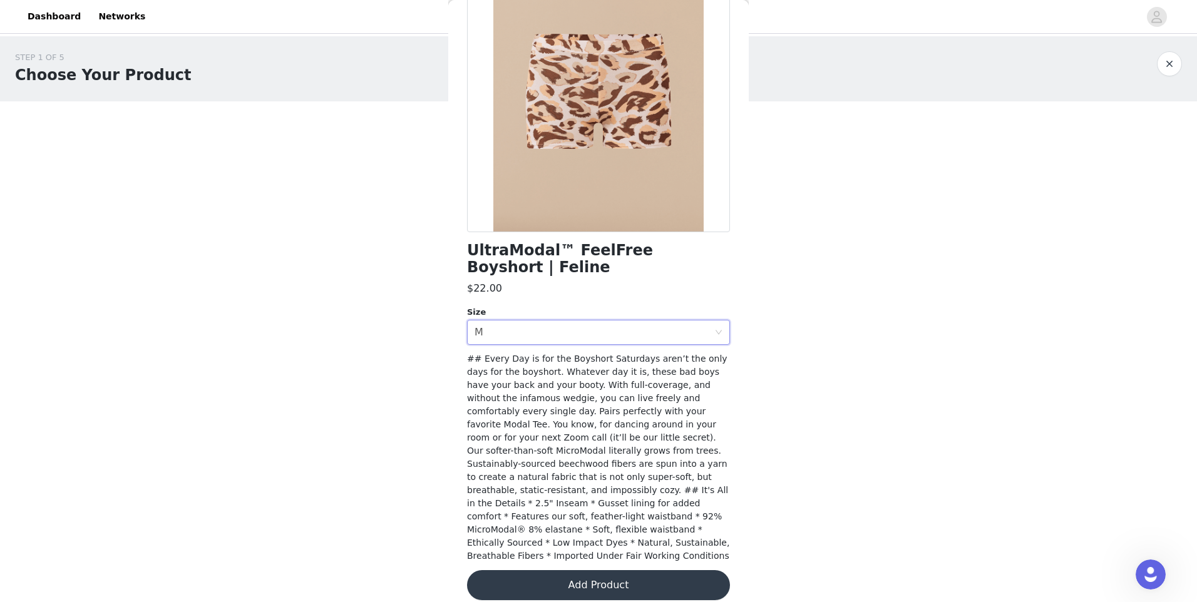
click at [581, 575] on button "Add Product" at bounding box center [598, 585] width 263 height 30
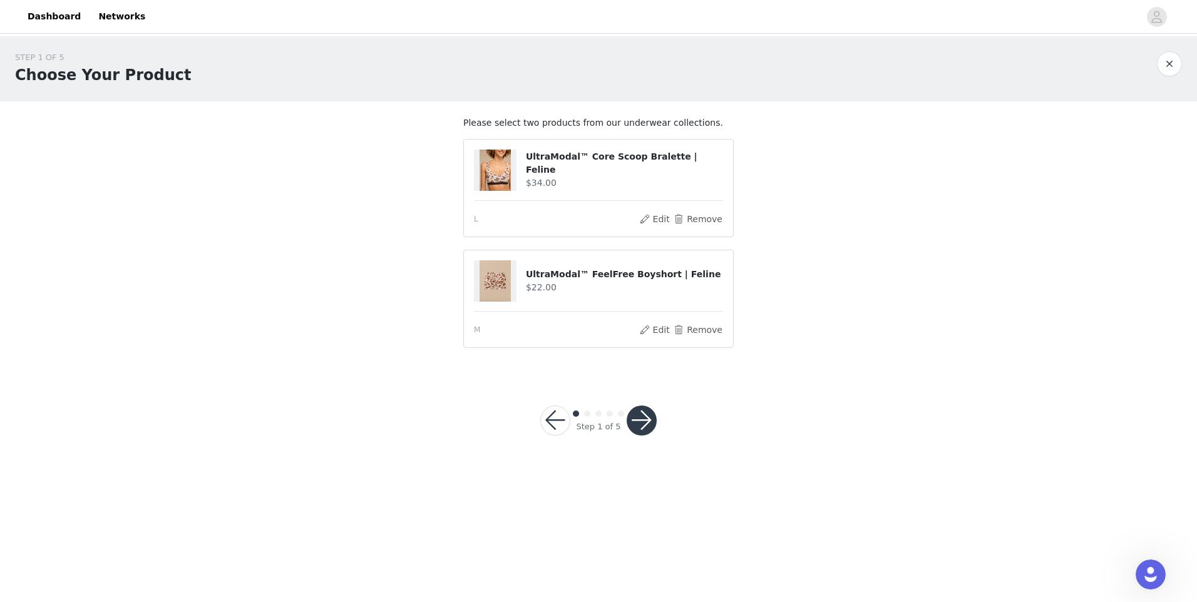
click at [642, 420] on button "button" at bounding box center [642, 421] width 30 height 30
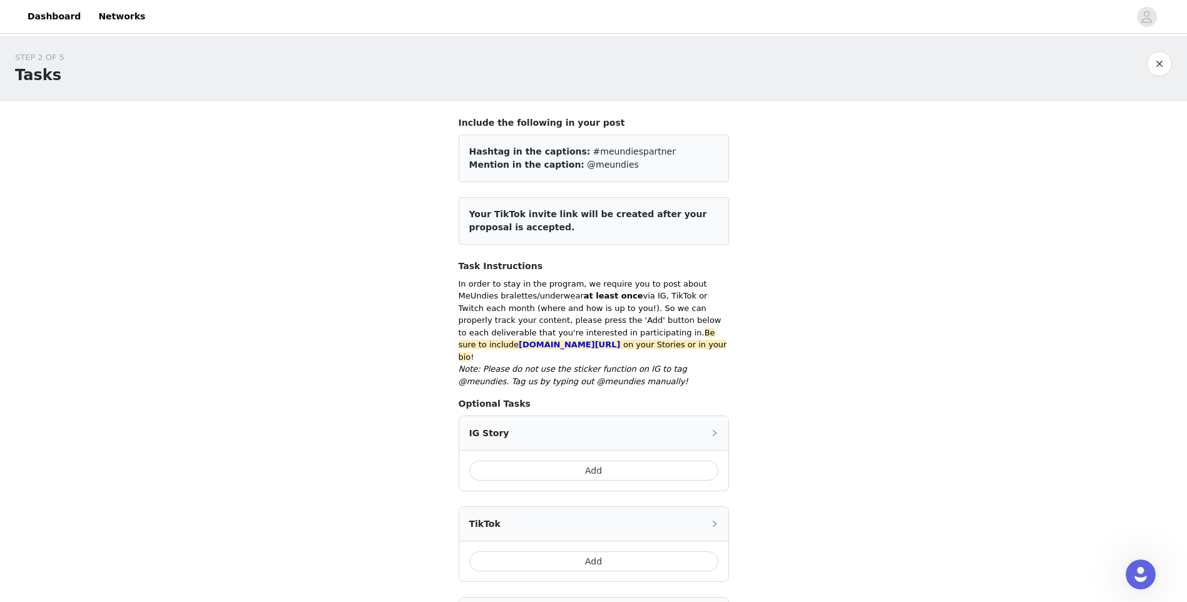
click at [657, 466] on button "Add" at bounding box center [593, 471] width 249 height 20
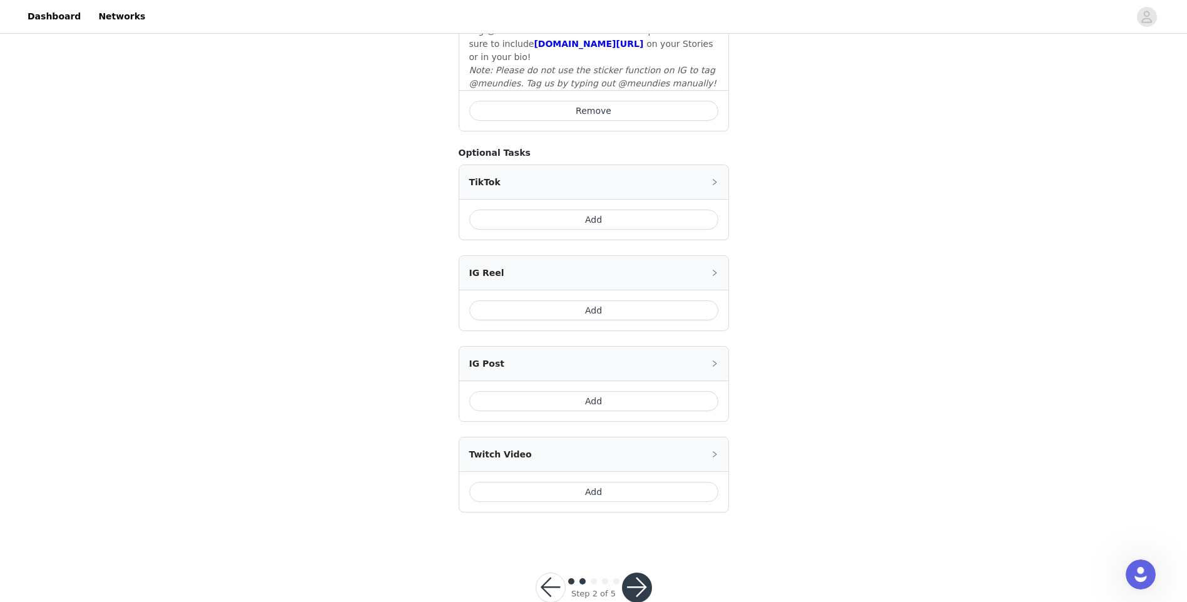
scroll to position [491, 0]
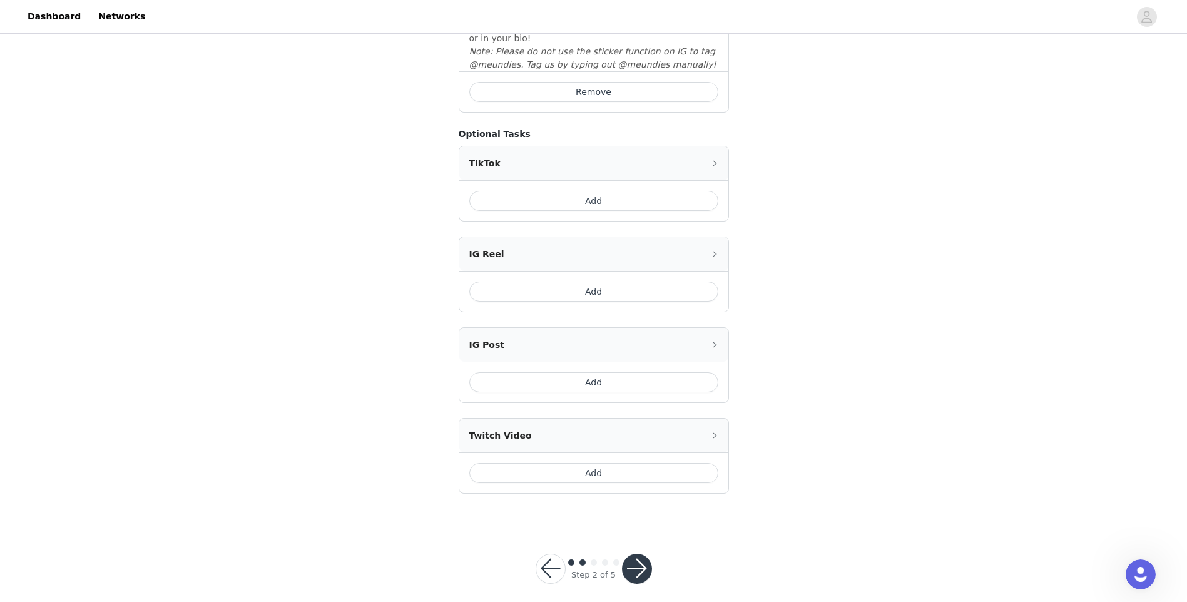
click at [644, 556] on button "button" at bounding box center [637, 569] width 30 height 30
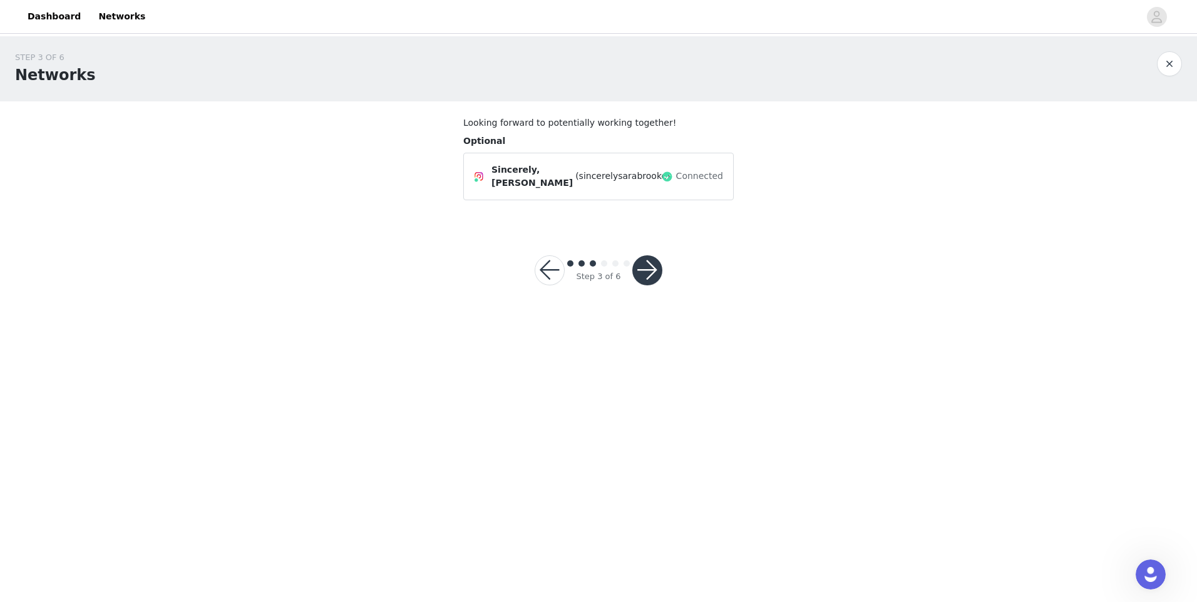
click at [638, 269] on button "button" at bounding box center [647, 270] width 30 height 30
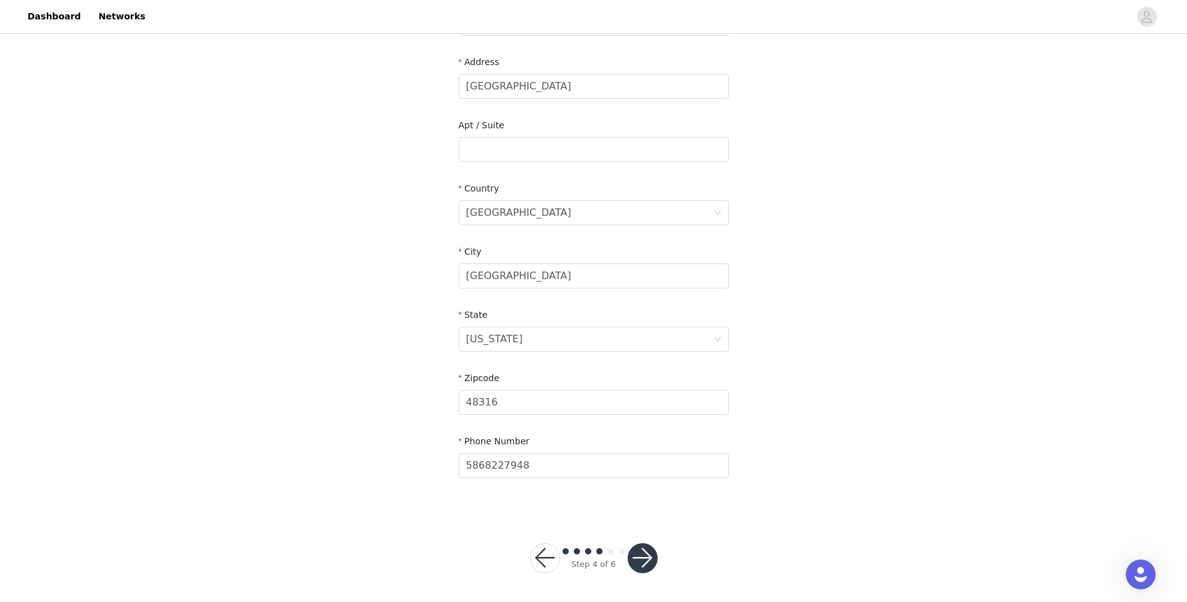
scroll to position [252, 0]
click at [630, 551] on button "button" at bounding box center [643, 557] width 30 height 30
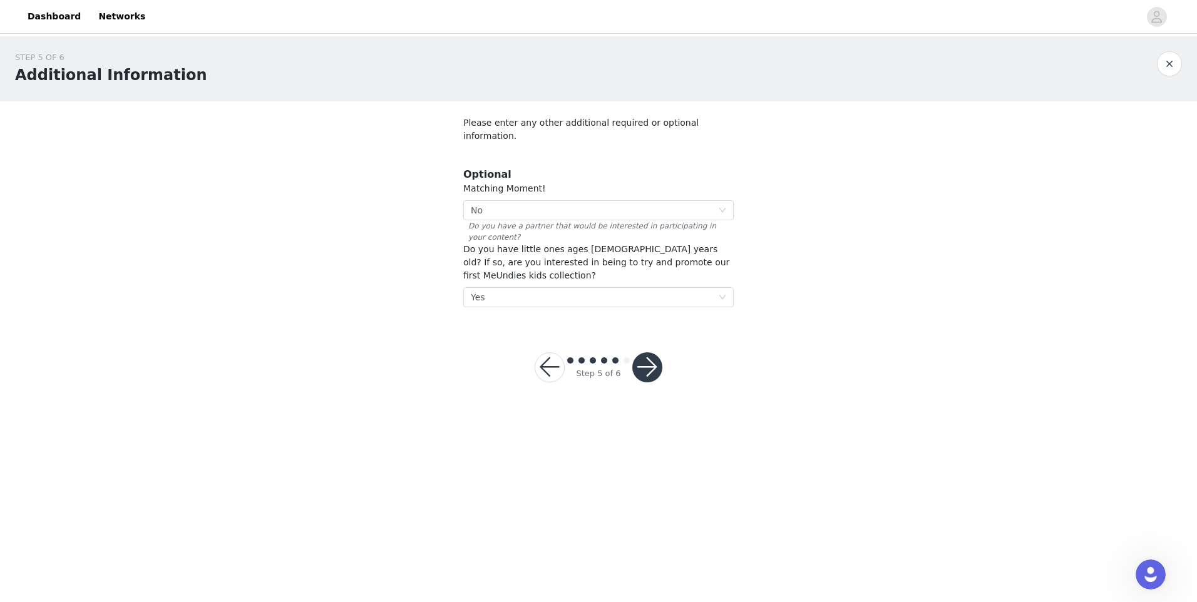
click at [642, 352] on button "button" at bounding box center [647, 367] width 30 height 30
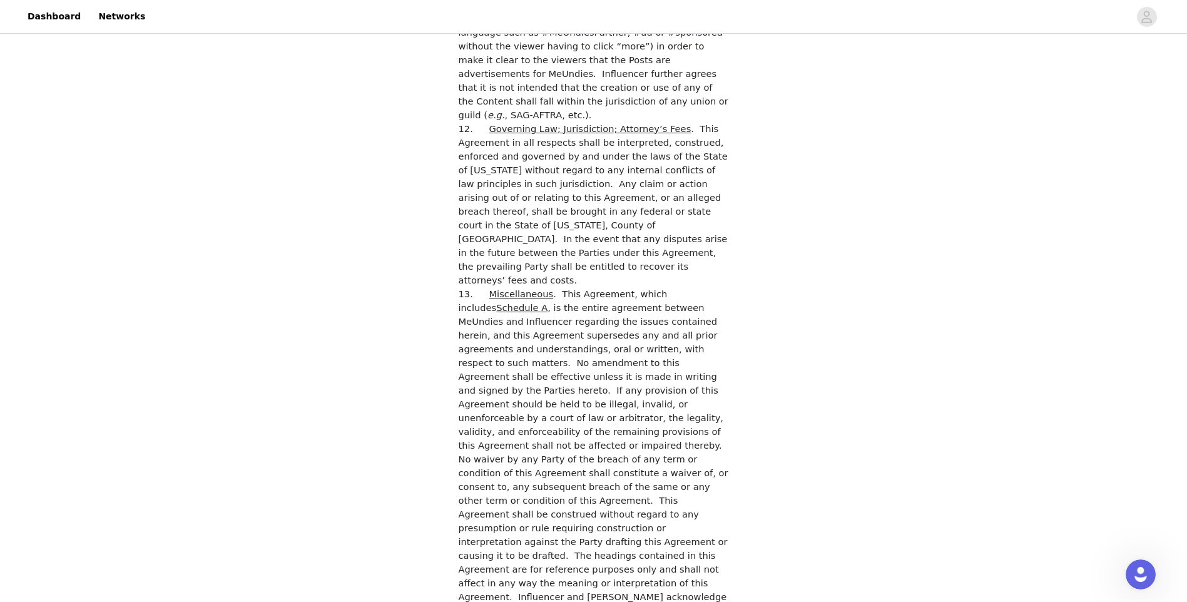
scroll to position [3293, 0]
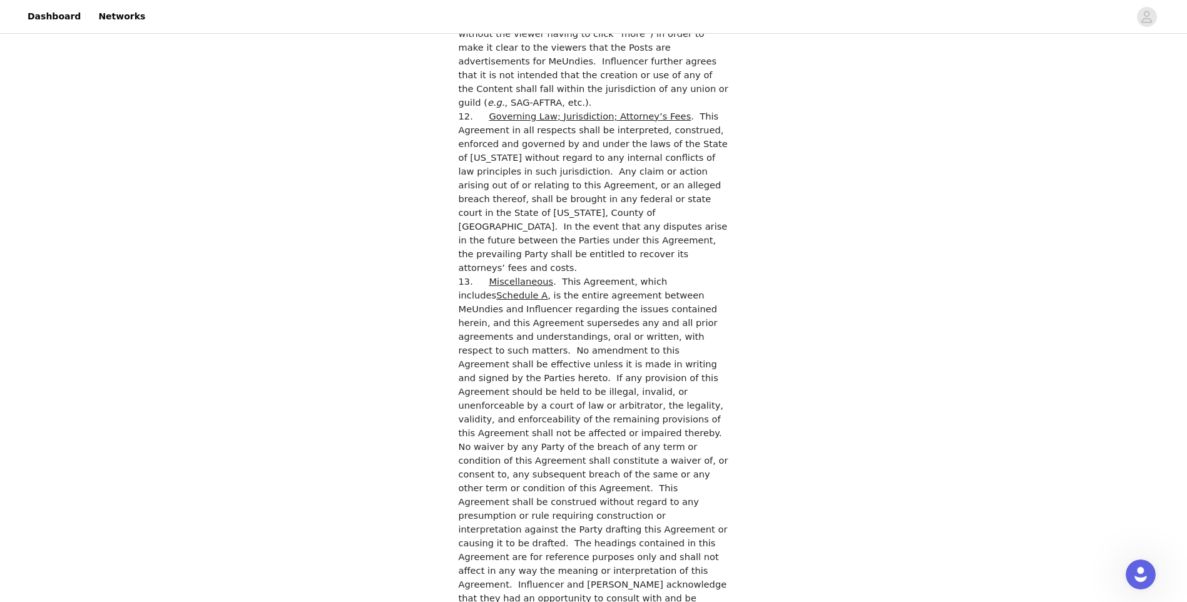
checkbox input "true"
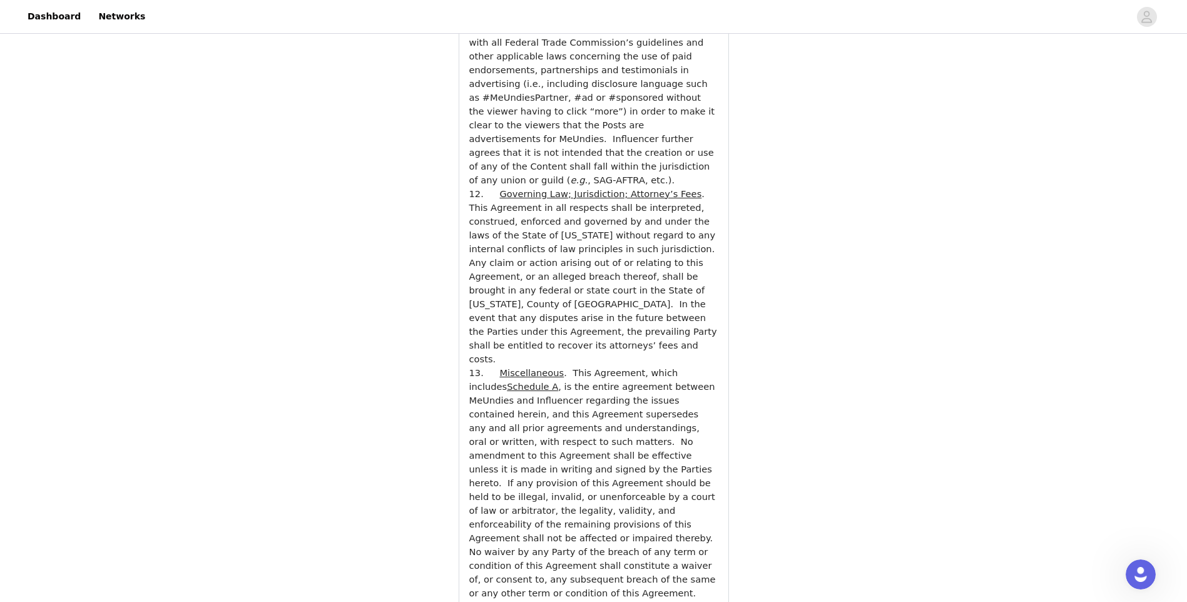
scroll to position [4345, 0]
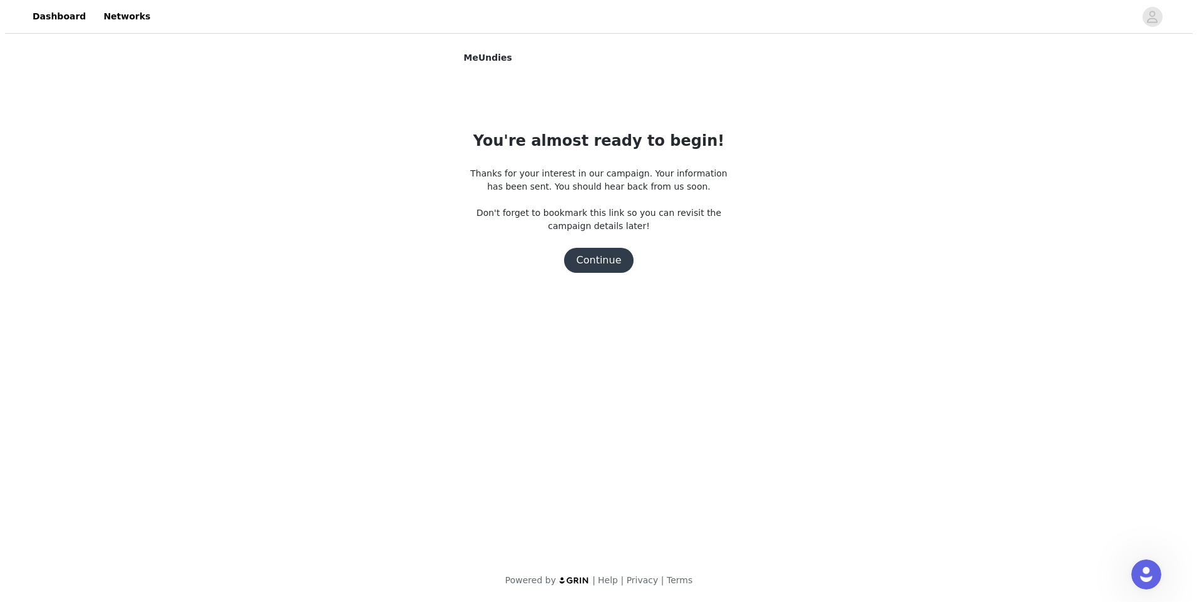
scroll to position [0, 0]
click at [601, 265] on button "Continue" at bounding box center [598, 260] width 70 height 25
